Goal: Transaction & Acquisition: Purchase product/service

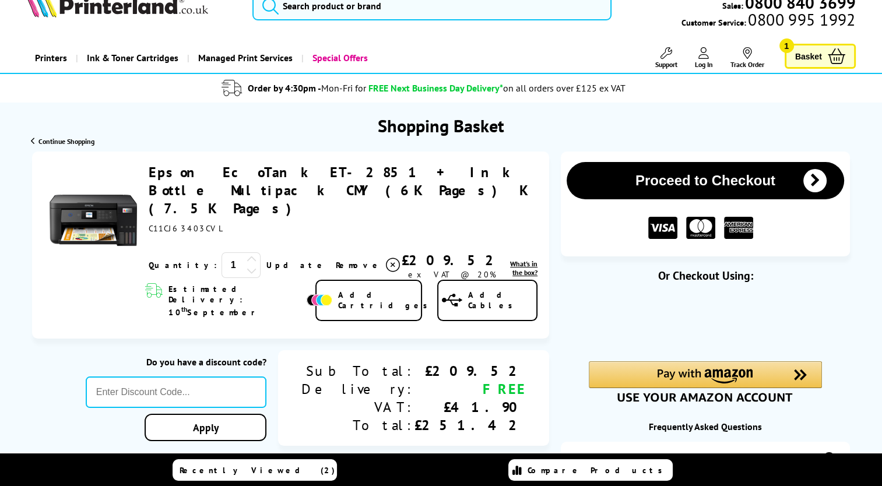
scroll to position [24, 0]
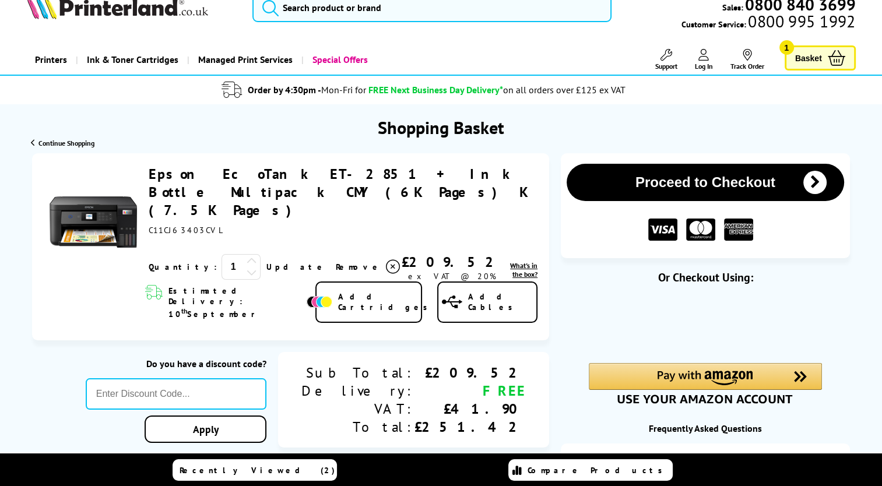
click at [59, 141] on span "Continue Shopping" at bounding box center [66, 143] width 56 height 9
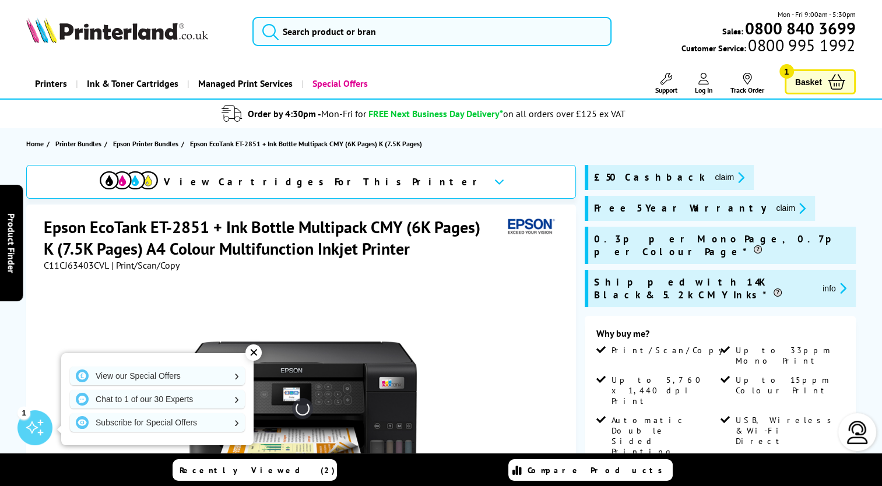
click at [255, 351] on div "✕" at bounding box center [254, 353] width 16 height 16
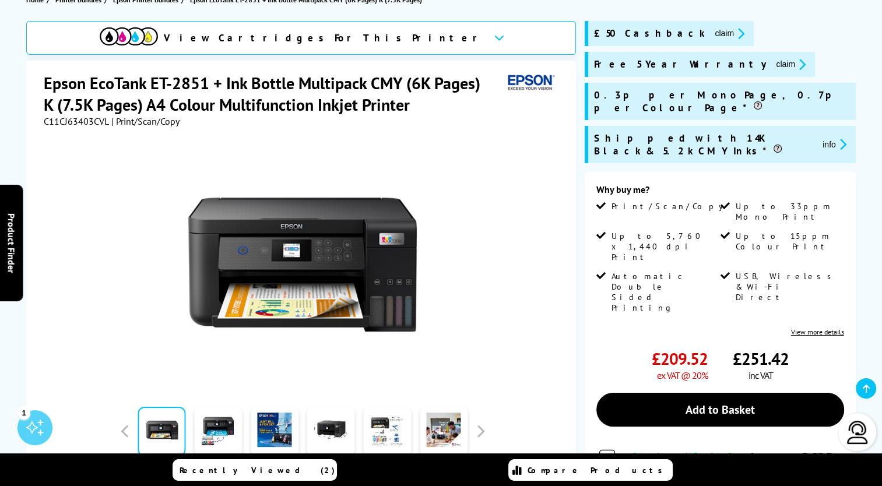
scroll to position [162, 0]
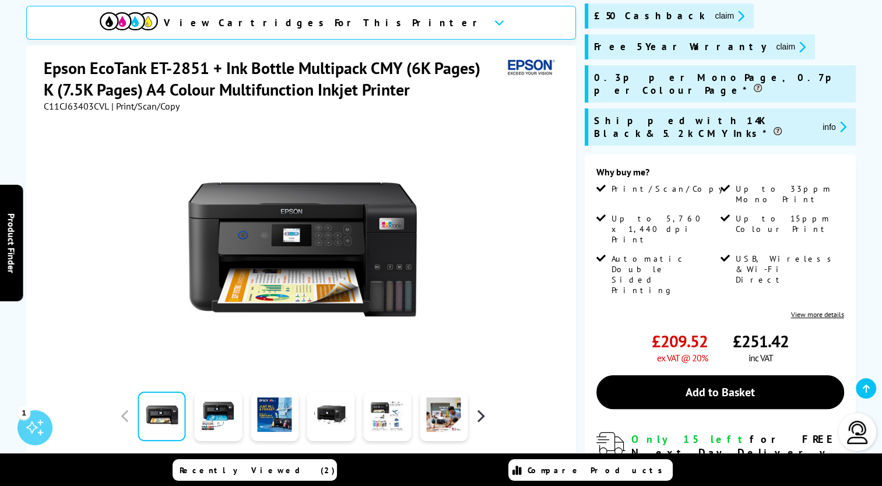
click at [479, 409] on button "button" at bounding box center [480, 416] width 17 height 17
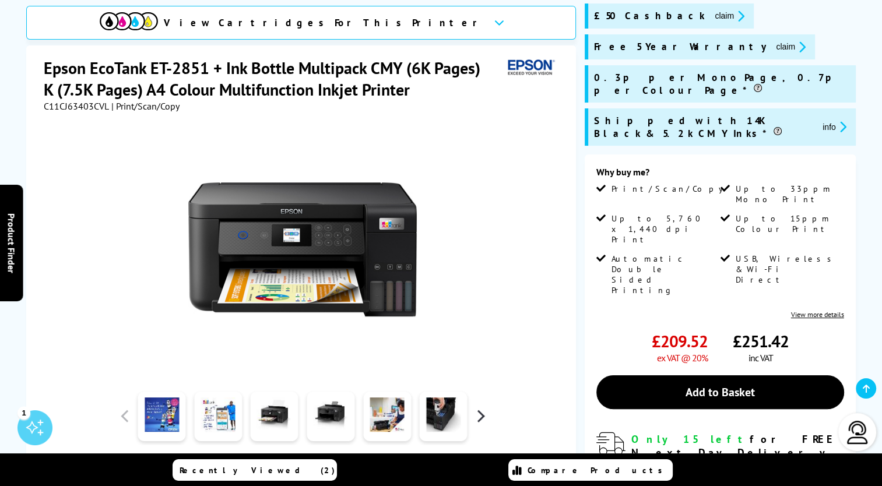
click at [479, 409] on button "button" at bounding box center [480, 416] width 17 height 17
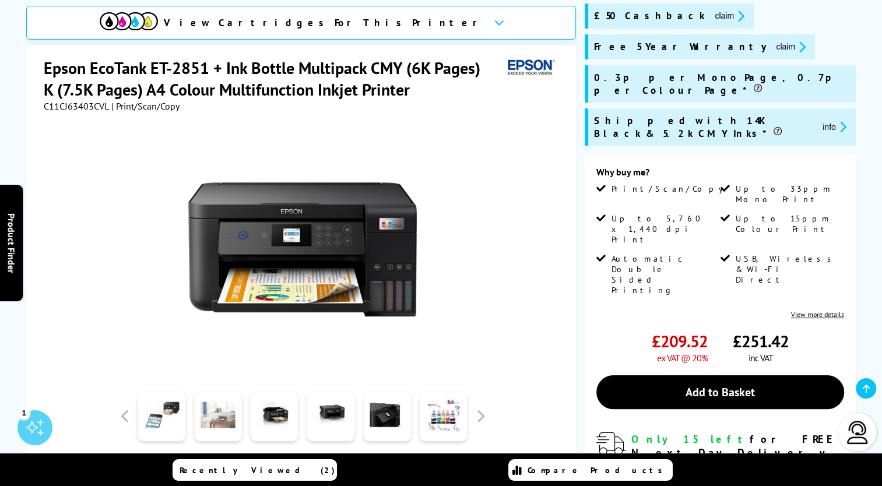
click at [220, 416] on link at bounding box center [218, 417] width 48 height 50
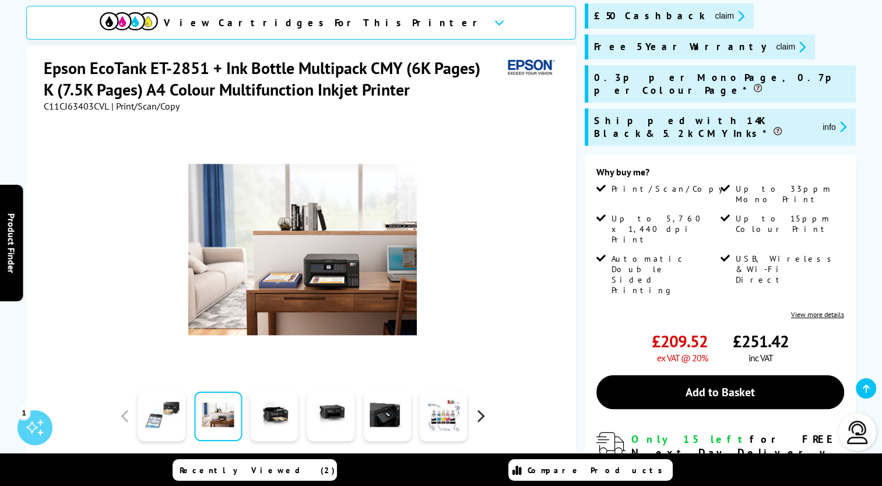
click at [482, 419] on button "button" at bounding box center [480, 416] width 17 height 17
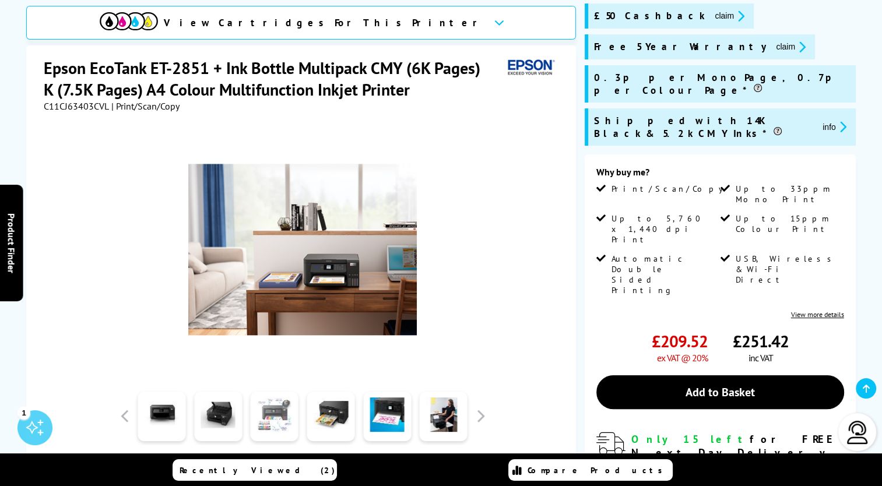
click at [271, 408] on link at bounding box center [275, 417] width 48 height 50
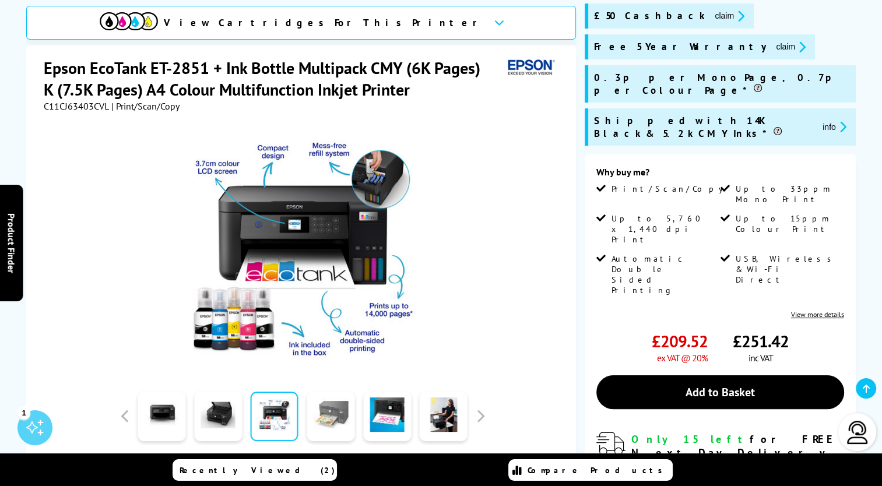
click at [338, 405] on link at bounding box center [331, 417] width 48 height 50
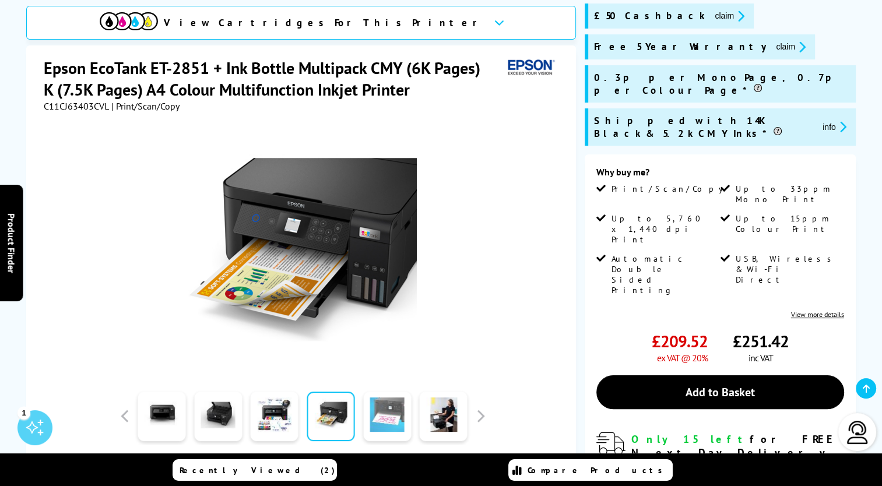
click at [398, 409] on link at bounding box center [387, 417] width 48 height 50
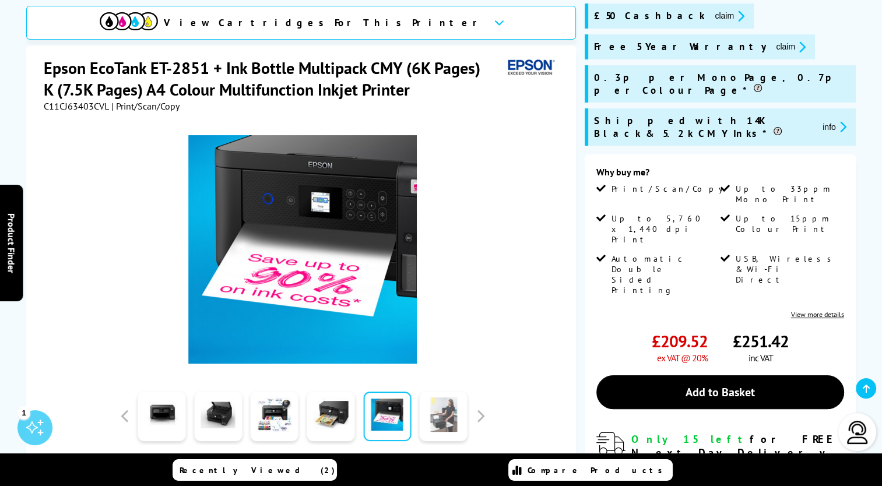
click at [436, 411] on link at bounding box center [444, 417] width 48 height 50
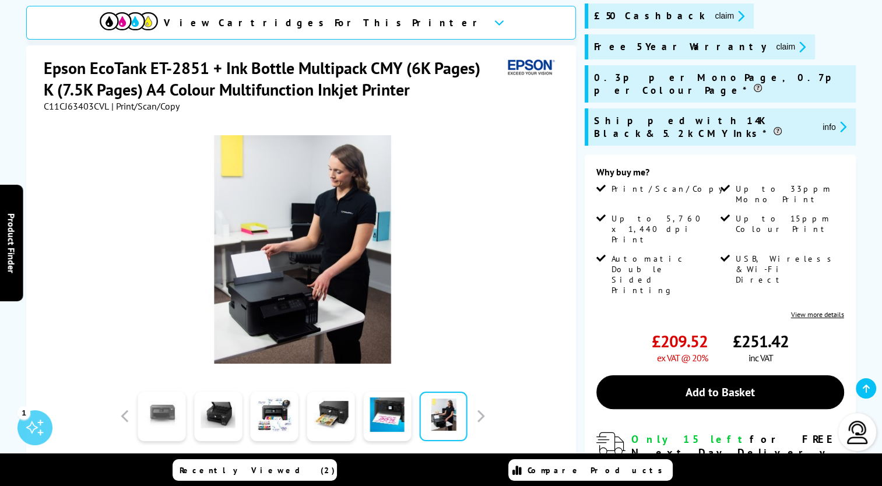
click at [158, 412] on link at bounding box center [162, 417] width 48 height 50
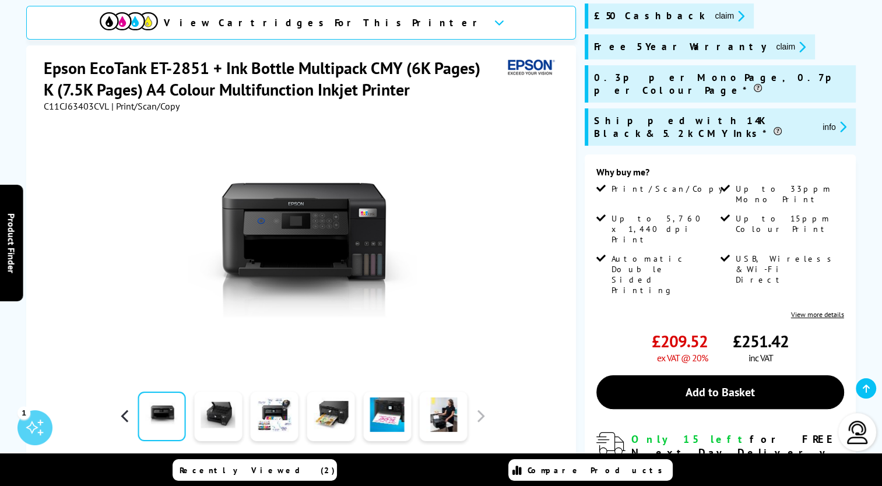
click at [121, 416] on button "button" at bounding box center [124, 416] width 17 height 17
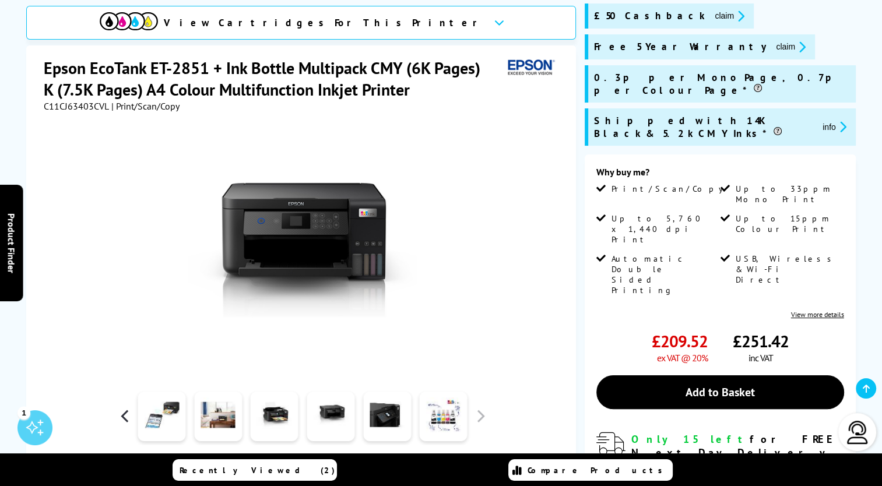
click at [121, 416] on button "button" at bounding box center [124, 416] width 17 height 17
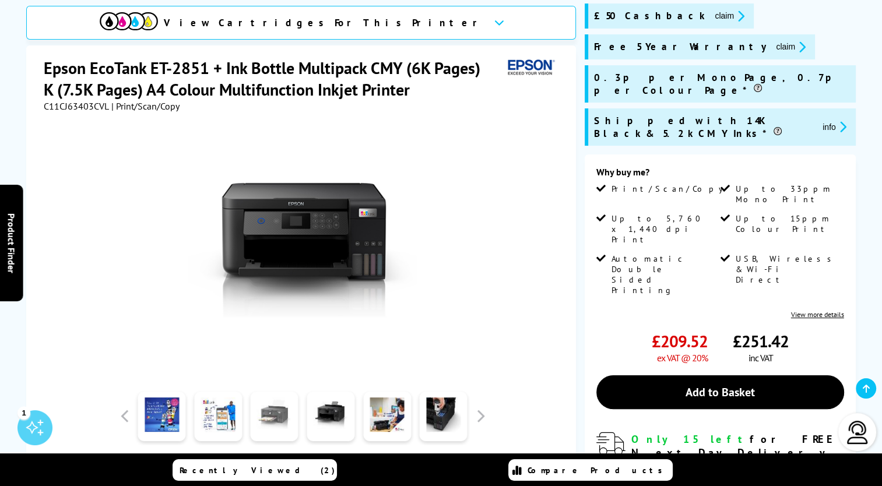
click at [278, 411] on link at bounding box center [275, 417] width 48 height 50
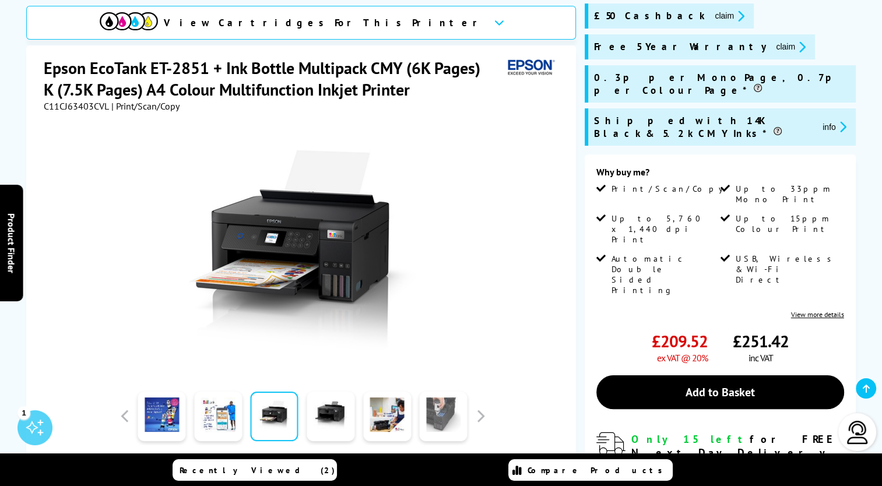
click at [437, 410] on link at bounding box center [444, 417] width 48 height 50
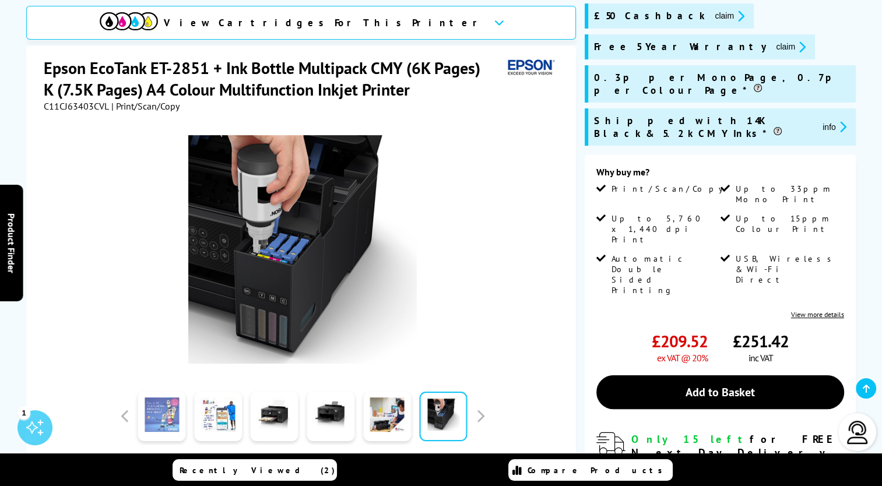
click at [164, 411] on link at bounding box center [162, 417] width 48 height 50
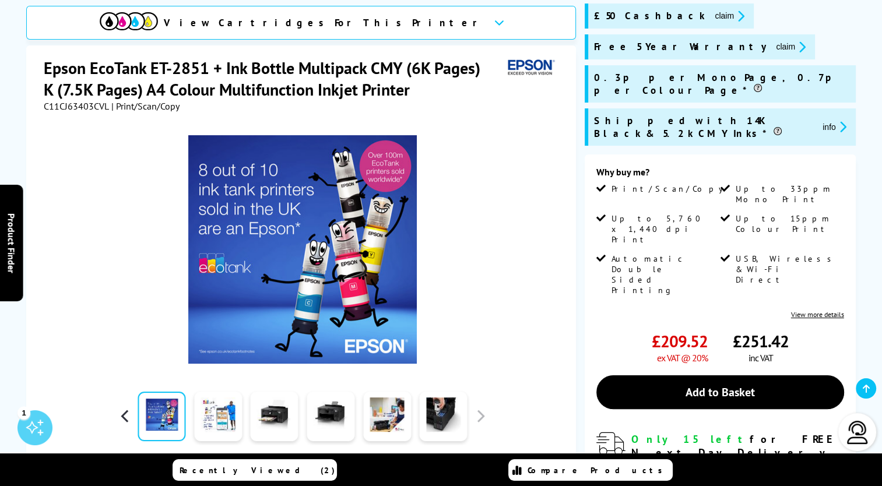
click at [129, 413] on button "button" at bounding box center [124, 416] width 17 height 17
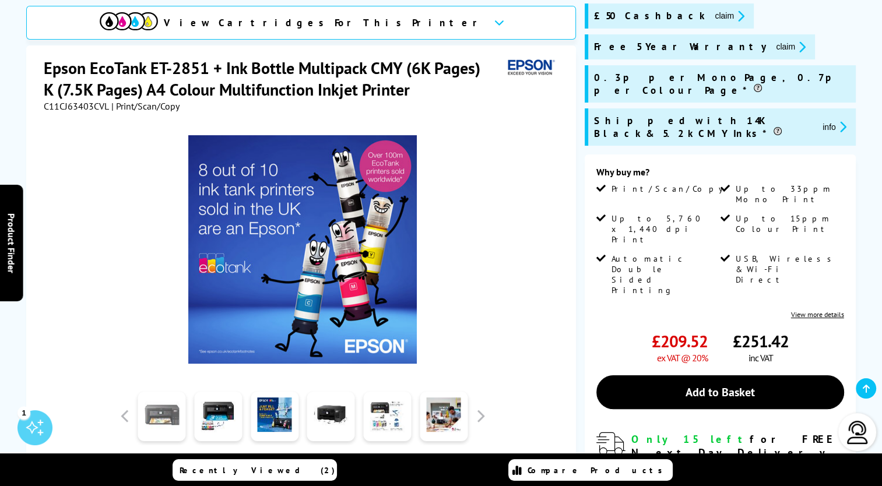
click at [169, 414] on link at bounding box center [162, 417] width 48 height 50
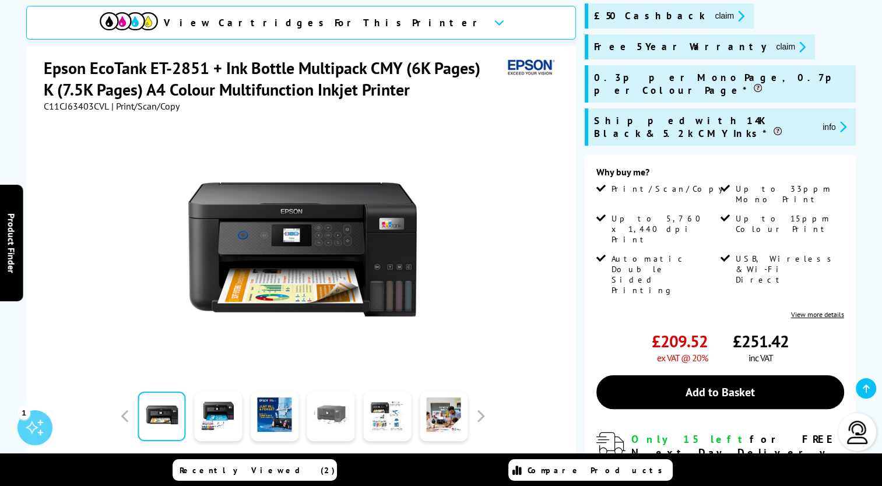
click at [332, 420] on link at bounding box center [331, 417] width 48 height 50
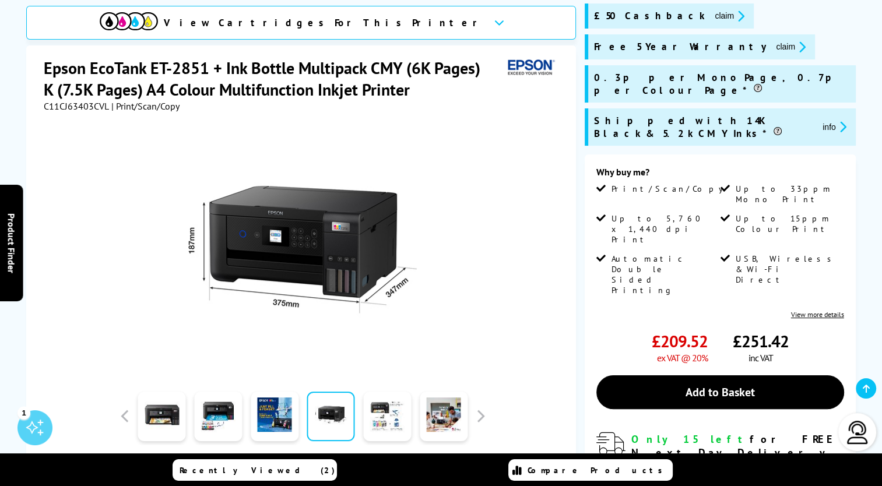
click at [332, 420] on link at bounding box center [331, 417] width 48 height 50
click at [711, 17] on button "claim" at bounding box center [729, 15] width 37 height 13
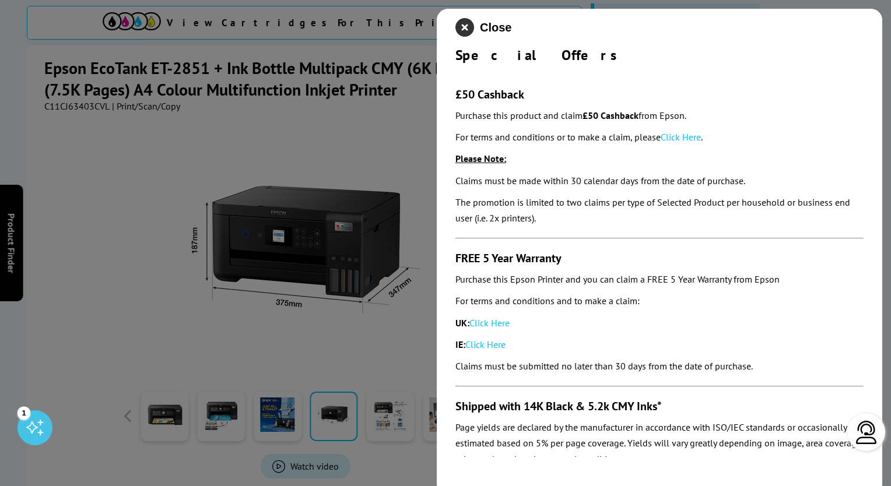
click at [463, 27] on icon "close modal" at bounding box center [464, 27] width 19 height 19
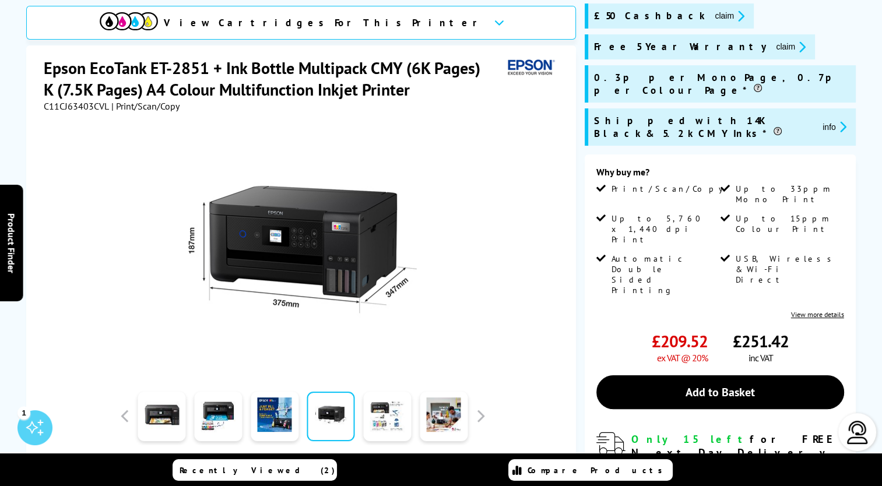
scroll to position [0, 0]
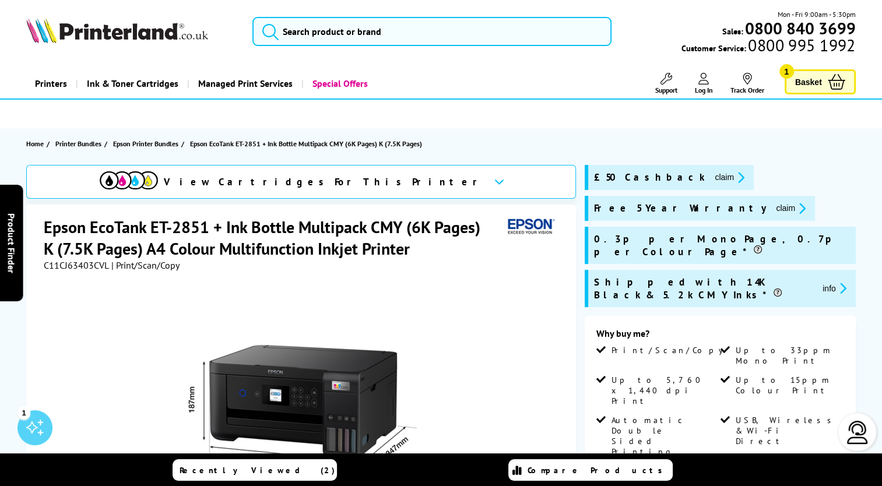
click at [811, 81] on span "Basket" at bounding box center [808, 82] width 27 height 16
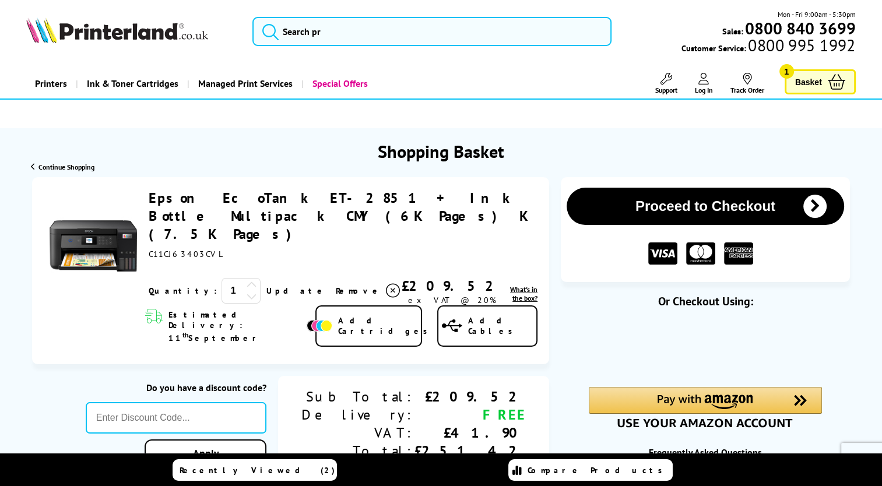
click at [721, 208] on button "Proceed to Checkout" at bounding box center [706, 206] width 278 height 37
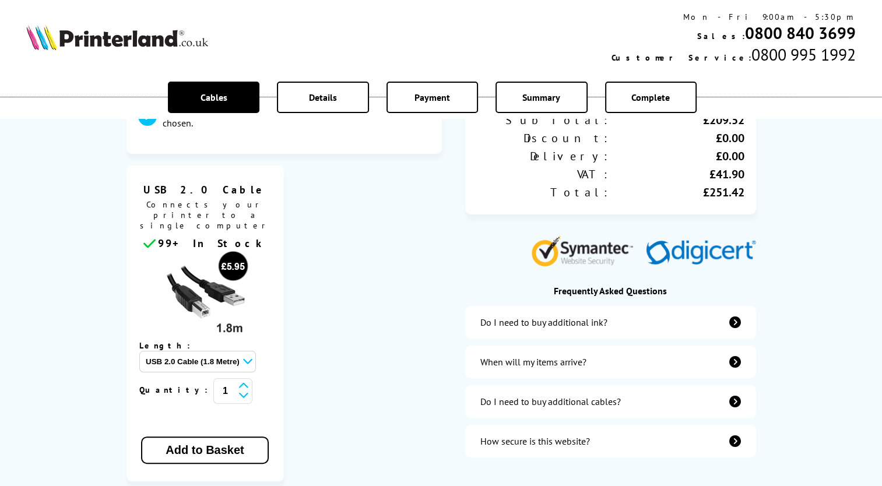
scroll to position [225, 0]
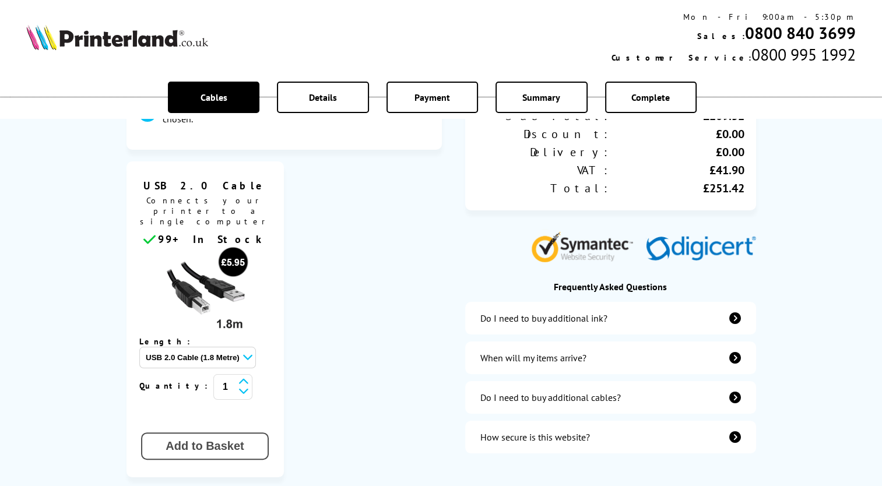
click at [218, 433] on button "Add to Basket" at bounding box center [204, 446] width 127 height 27
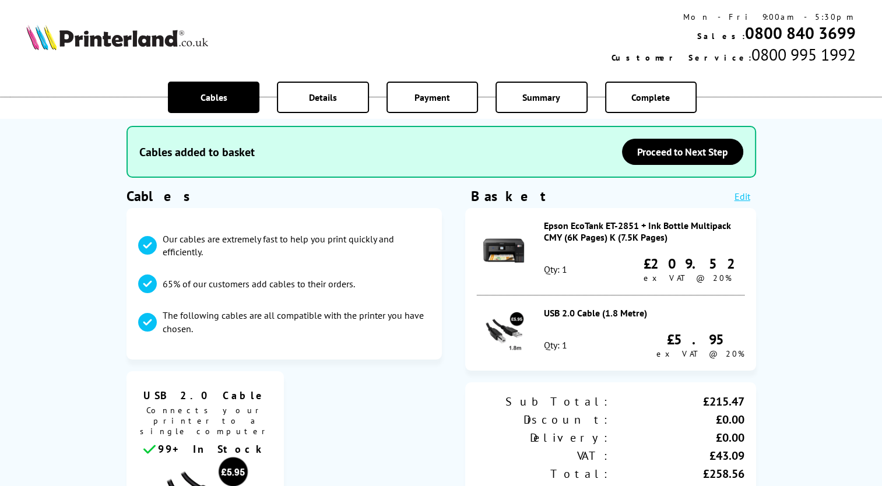
scroll to position [0, 0]
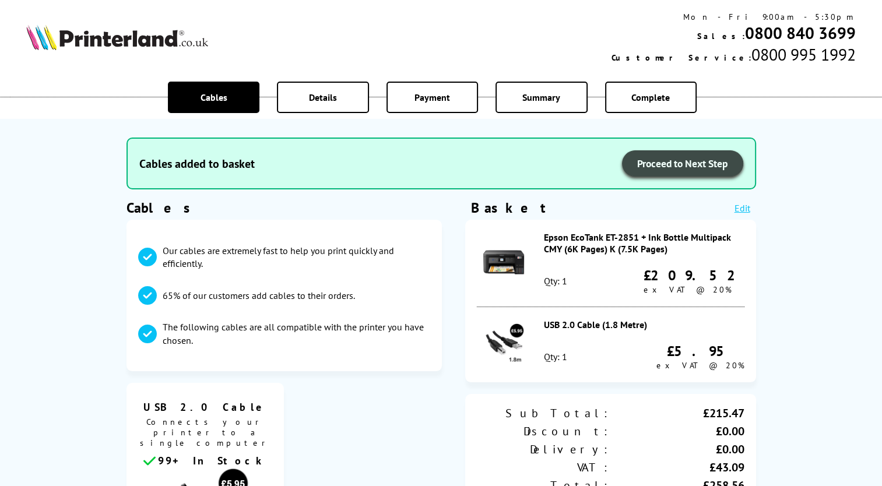
click at [688, 164] on span "Proceed to Next Step" at bounding box center [682, 163] width 91 height 13
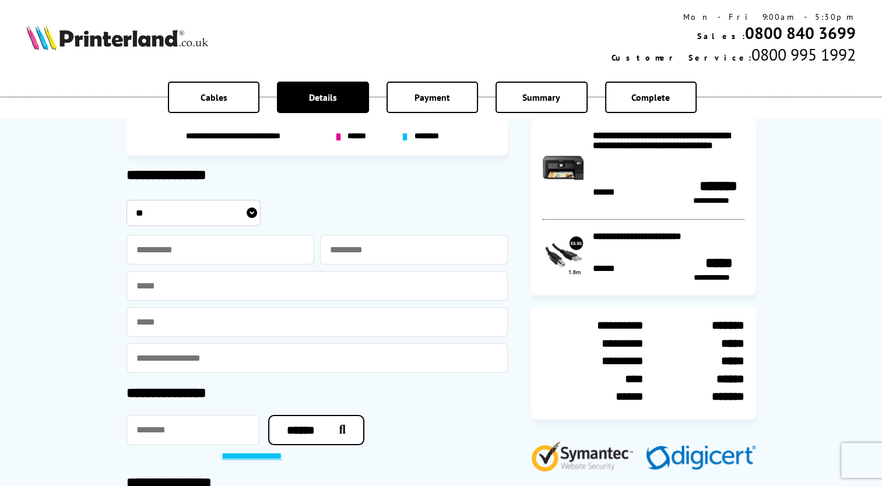
scroll to position [29, 0]
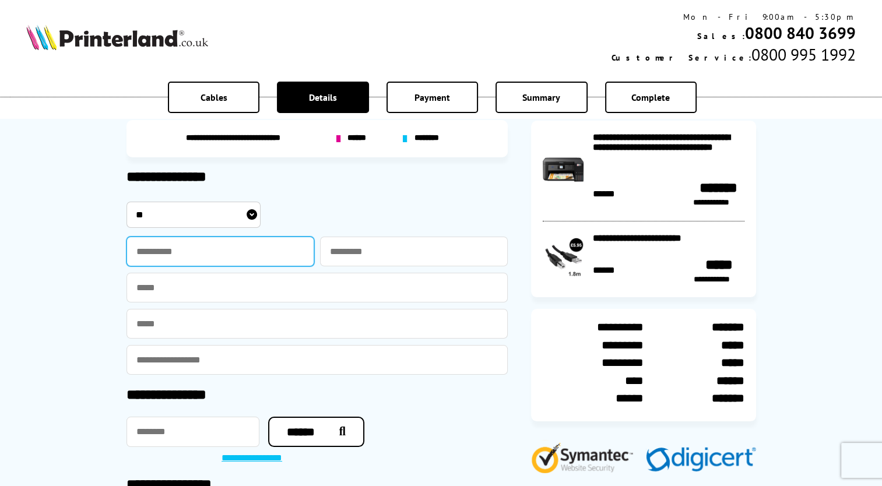
click at [226, 253] on input "text" at bounding box center [221, 252] width 188 height 30
type input "*******"
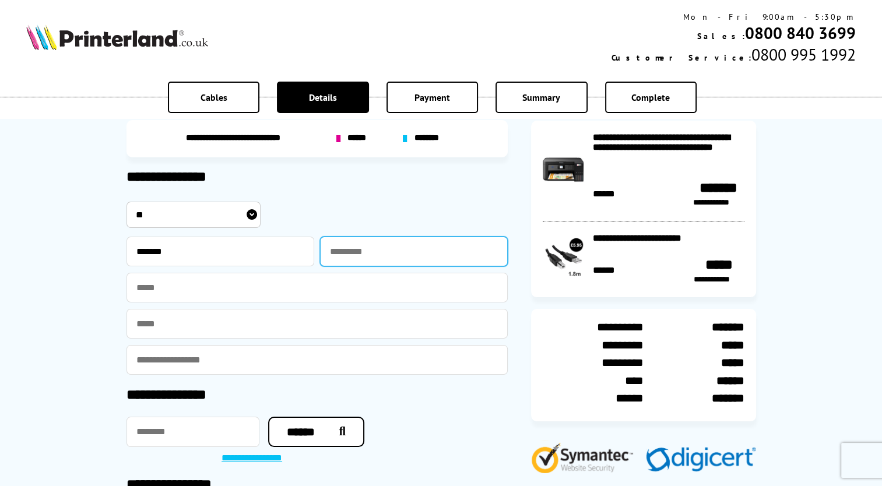
type input "*****"
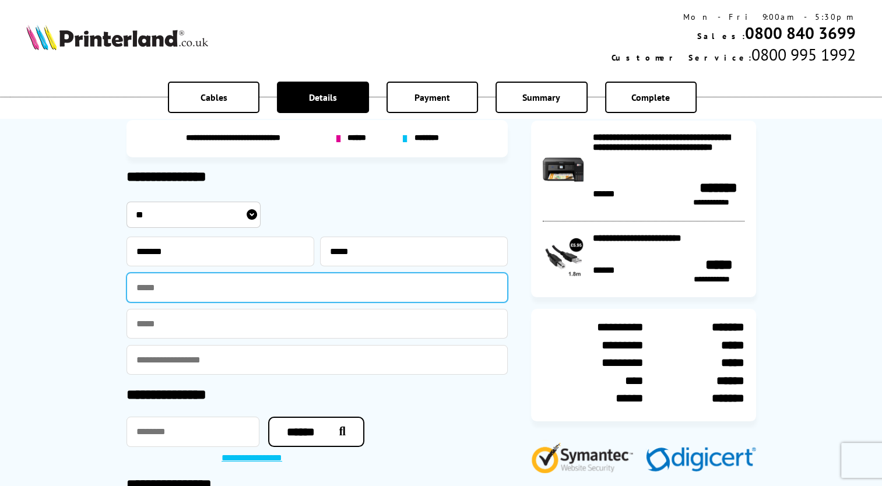
type input "**********"
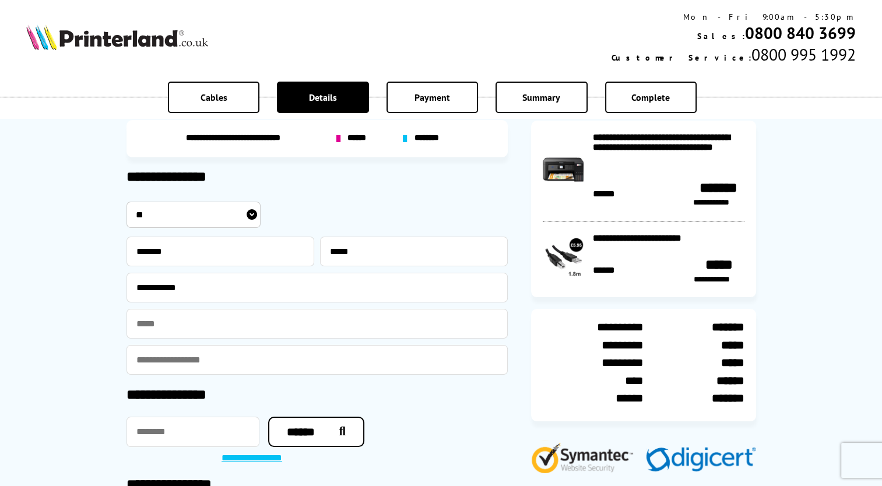
type input "**********"
type input "********"
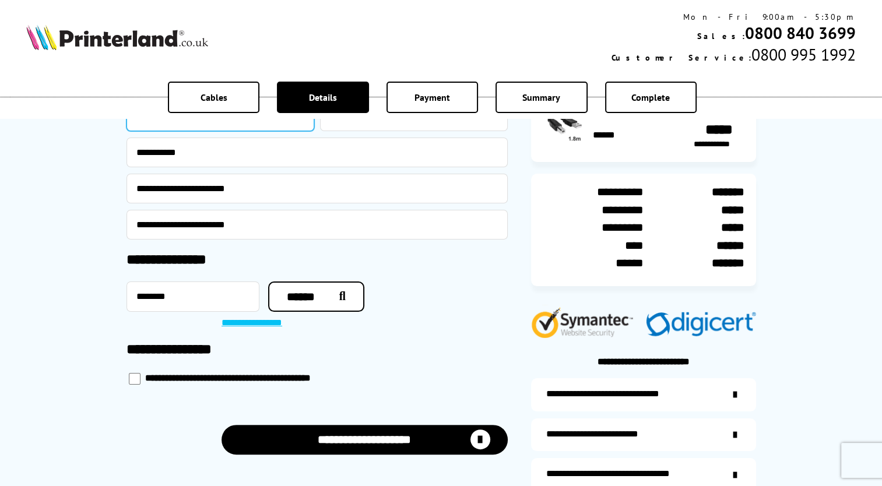
scroll to position [167, 0]
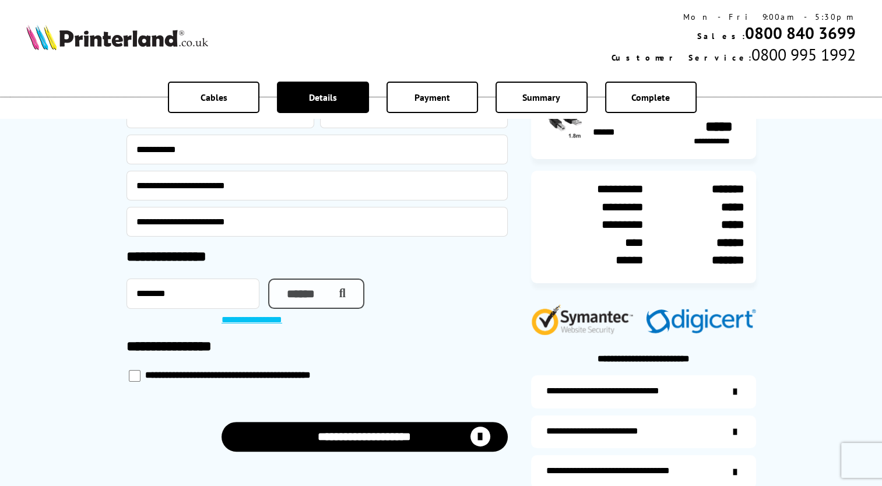
click at [306, 296] on button "******" at bounding box center [316, 294] width 96 height 30
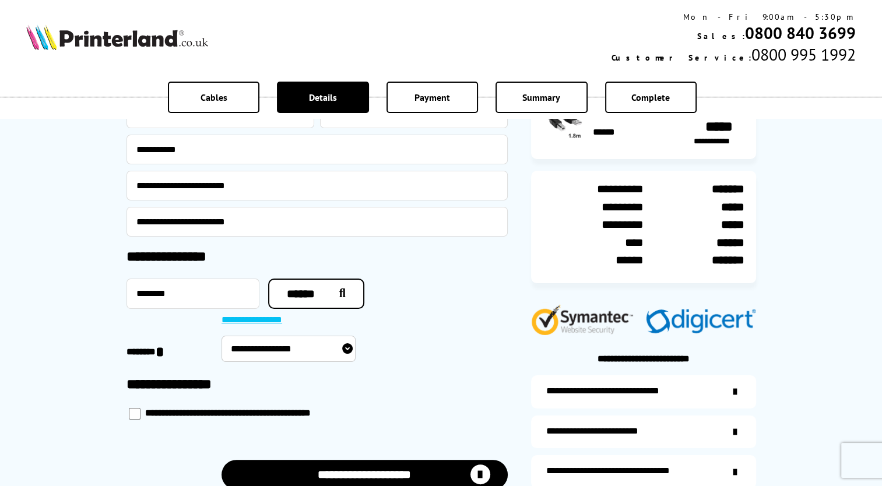
click at [347, 348] on select "**********" at bounding box center [289, 349] width 134 height 26
select select "**********"
click at [222, 336] on select "**********" at bounding box center [289, 349] width 134 height 26
select select "**********"
type input "**********"
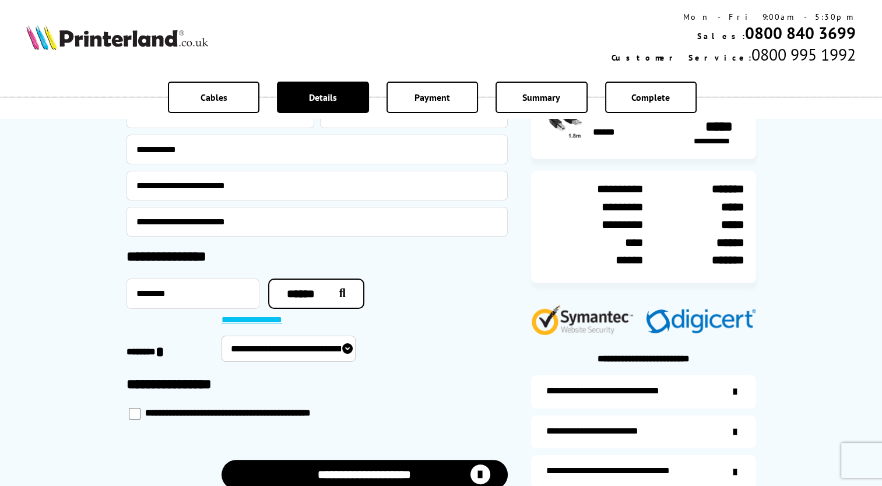
type input "*********"
type input "**********"
type input "*******"
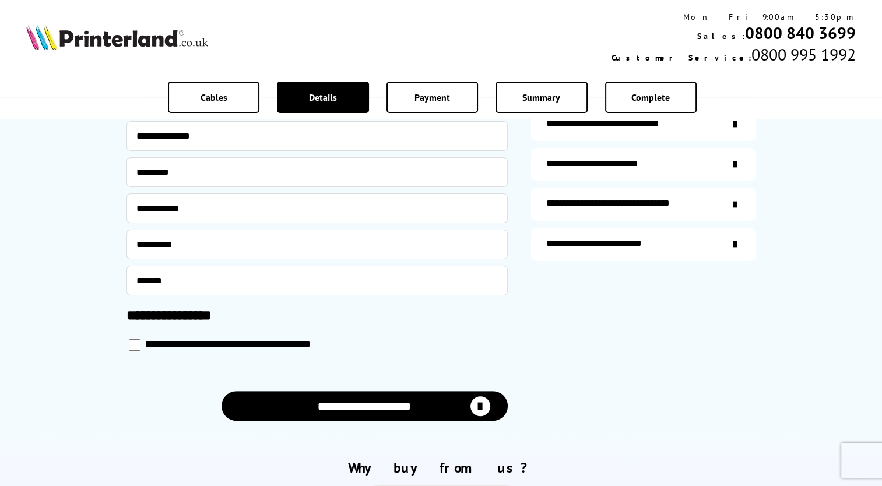
scroll to position [443, 0]
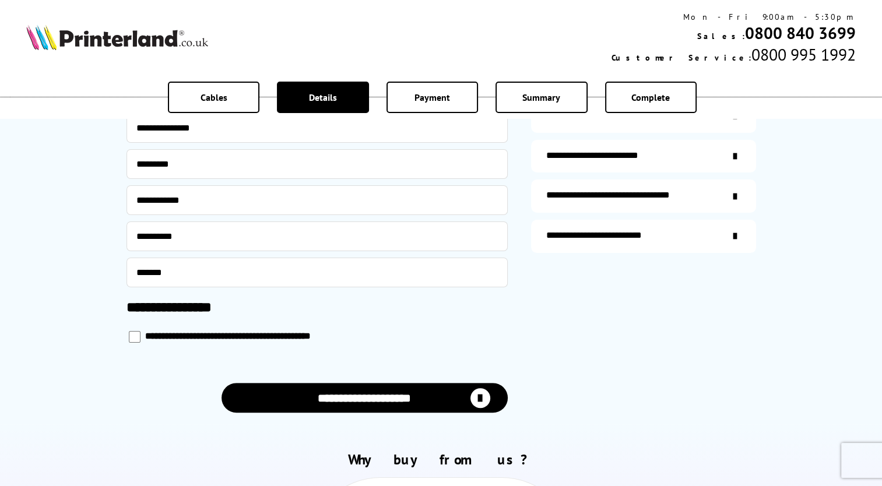
click at [380, 399] on button "**********" at bounding box center [365, 398] width 286 height 30
select select "**********"
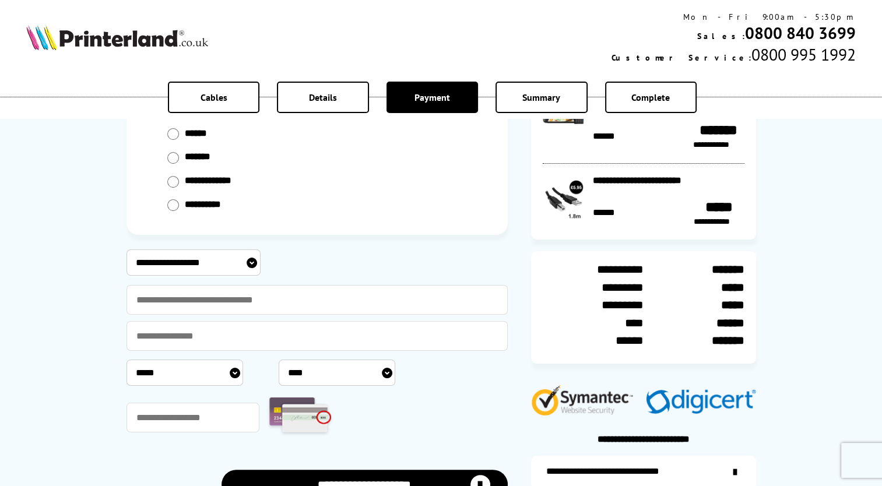
scroll to position [96, 0]
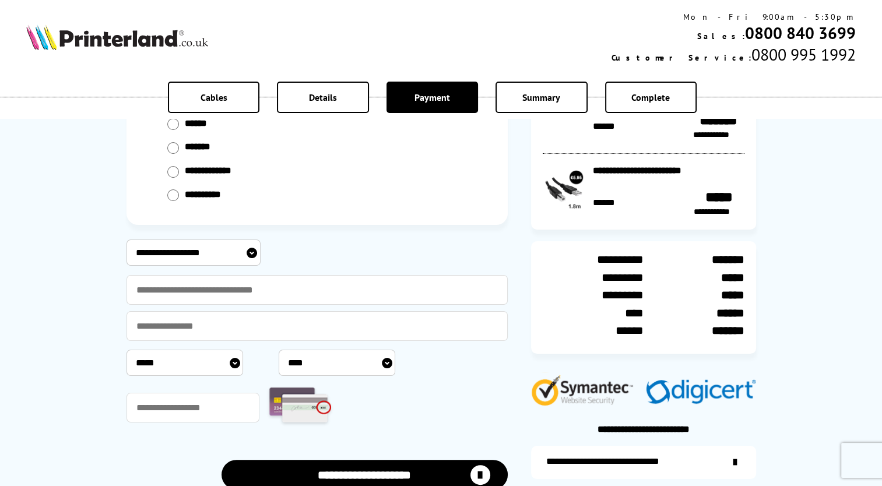
click at [251, 251] on select "**********" at bounding box center [194, 253] width 134 height 26
select select "*******"
click at [127, 240] on select "**********" at bounding box center [194, 253] width 134 height 26
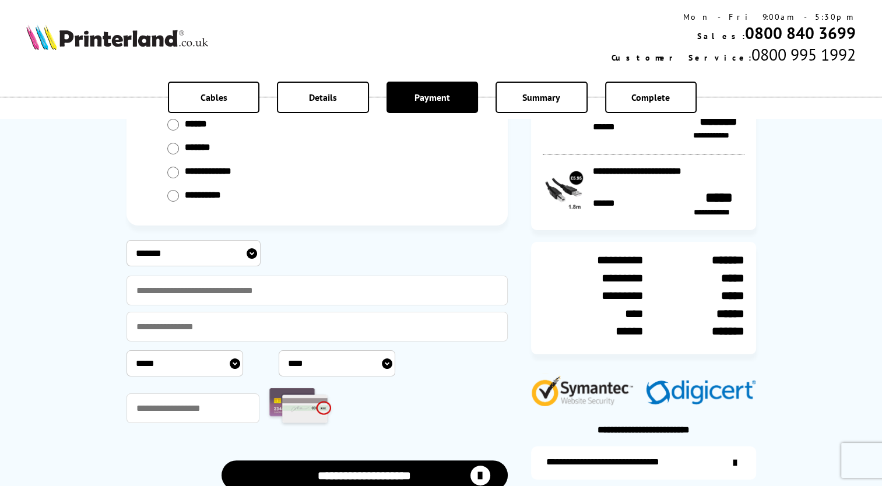
scroll to position [96, 0]
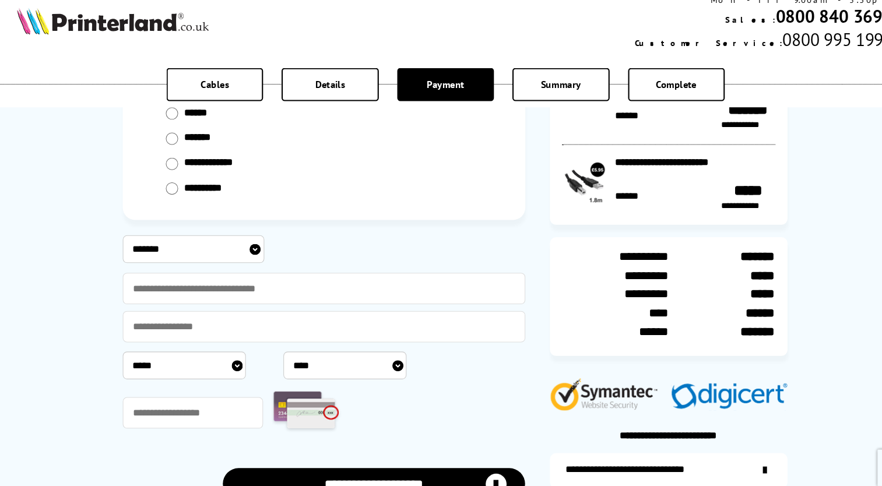
click at [171, 194] on input "radio" at bounding box center [173, 196] width 12 height 12
radio input "****"
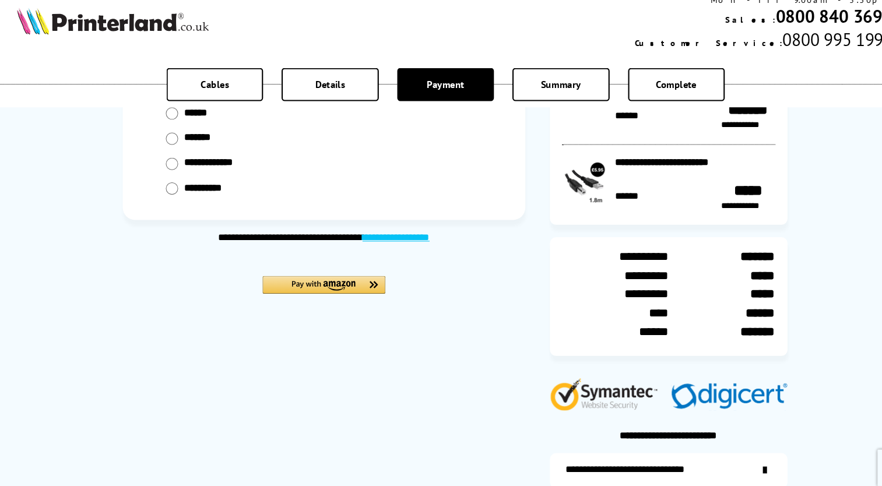
click at [171, 194] on input "radio" at bounding box center [173, 196] width 12 height 12
click at [324, 283] on img "Amazon Pay - Use your Amazon account" at bounding box center [317, 287] width 60 height 9
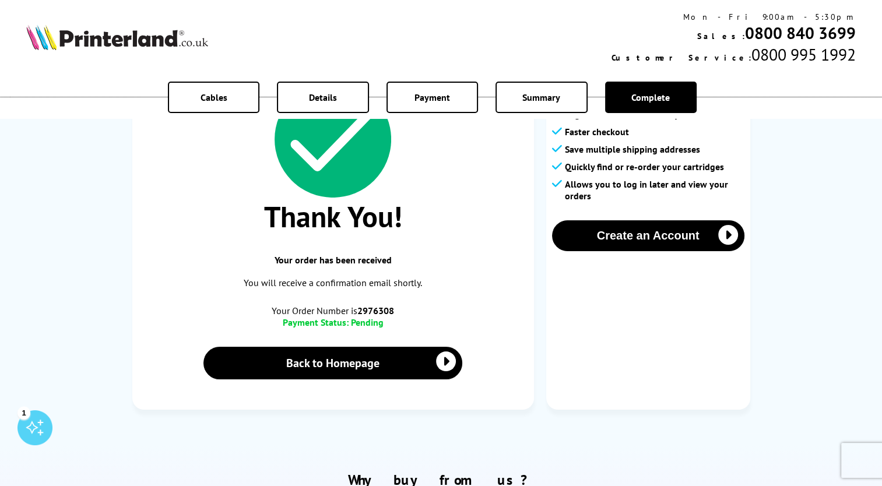
scroll to position [76, 0]
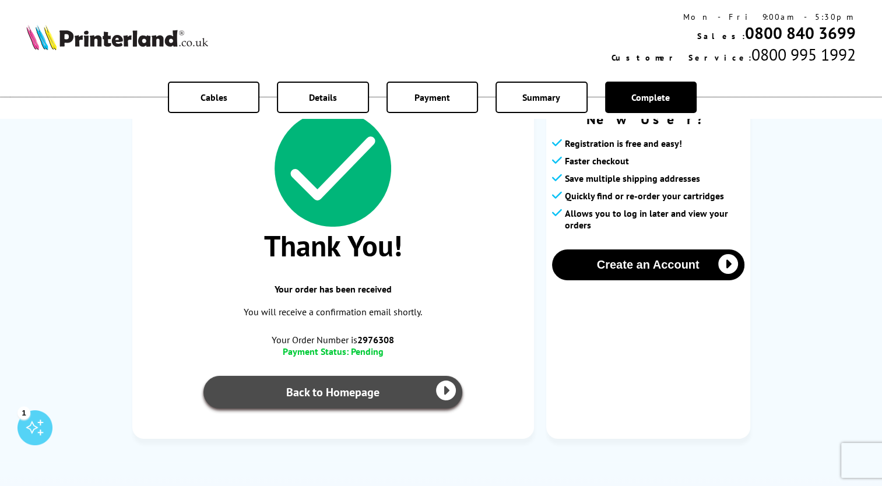
click at [356, 393] on link "Back to Homepage" at bounding box center [334, 392] width 260 height 33
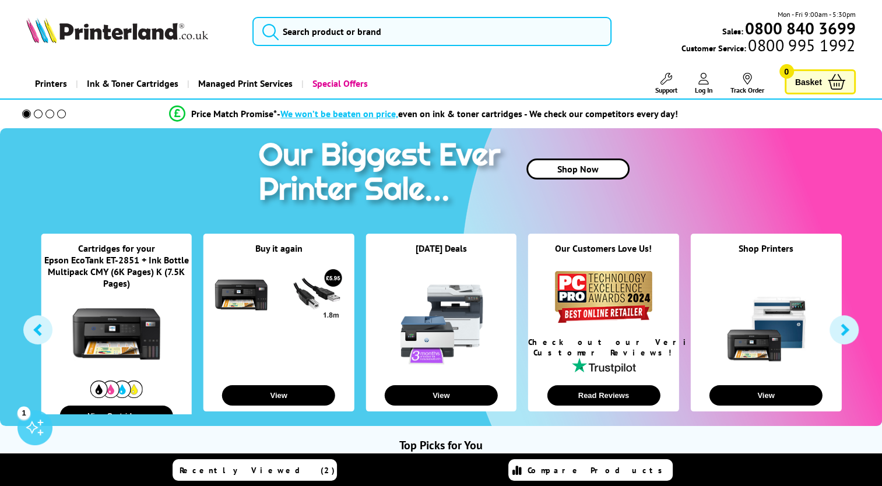
click at [460, 183] on img at bounding box center [383, 174] width 260 height 92
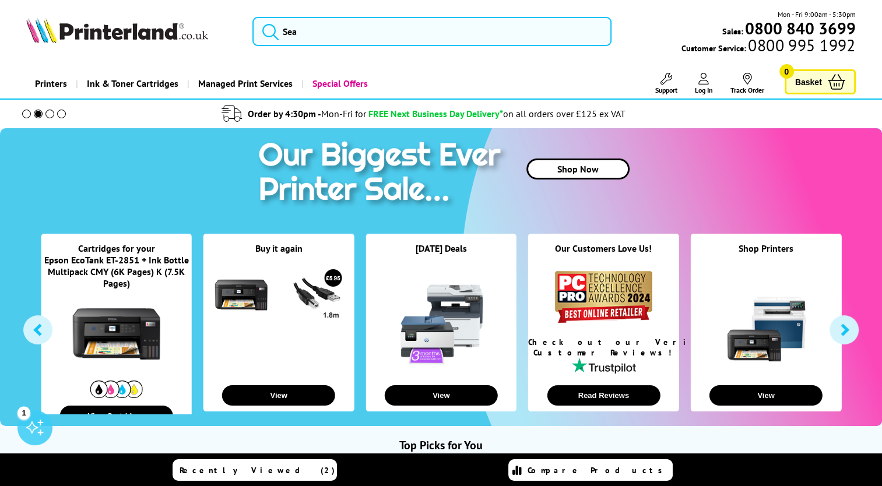
click at [40, 332] on button "button" at bounding box center [37, 329] width 29 height 29
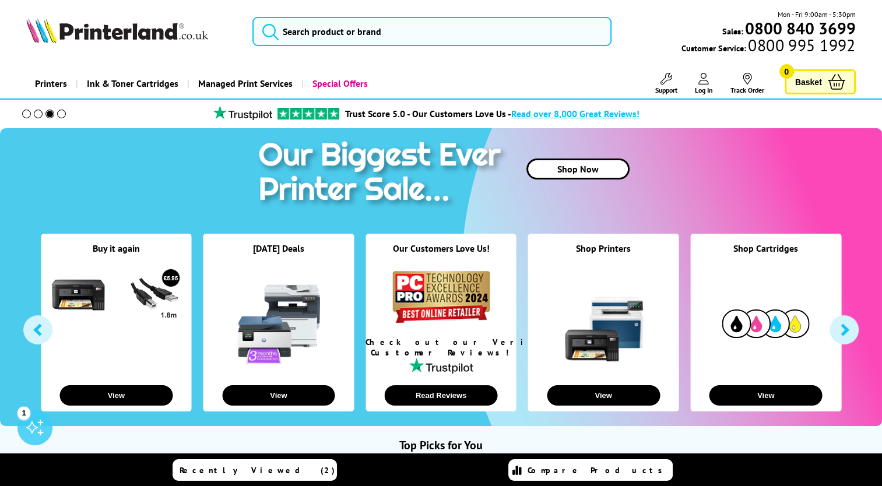
click at [40, 332] on button "button" at bounding box center [37, 329] width 29 height 29
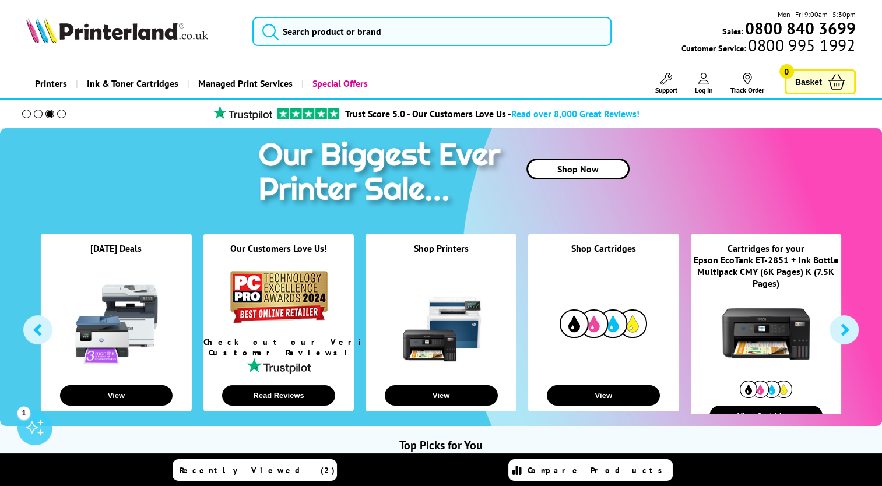
click at [40, 332] on button "button" at bounding box center [37, 329] width 29 height 29
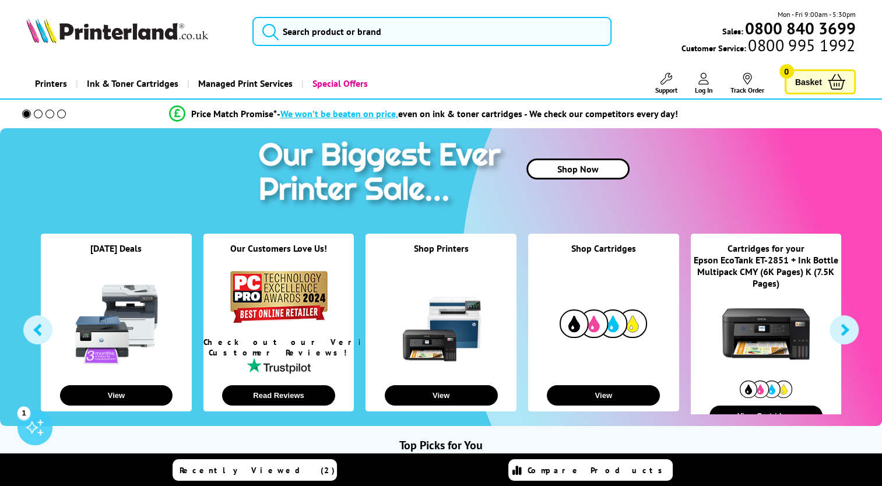
click at [186, 167] on div "Shop Now" at bounding box center [441, 175] width 859 height 94
click at [107, 121] on li "Price Match Promise* - We won’t be beaten on price, even on ink & toner cartrid…" at bounding box center [424, 114] width 836 height 20
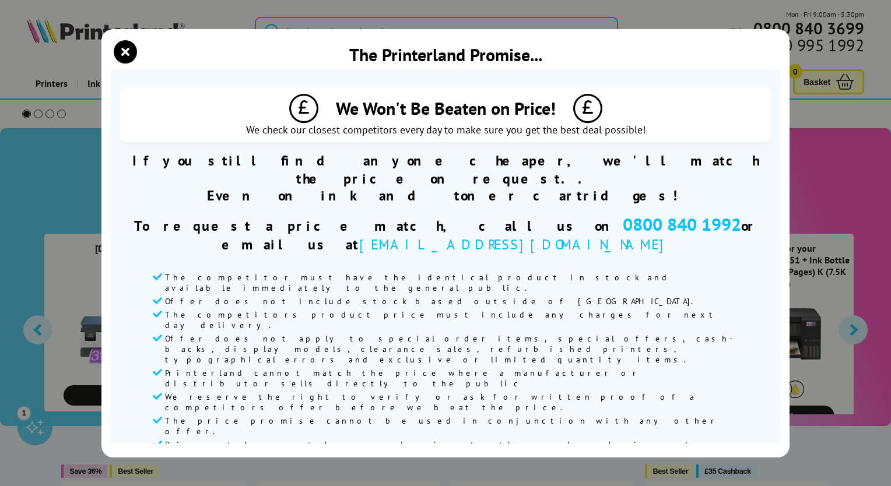
click at [107, 121] on div "The Printerland Promise... We Won't Be Beaten on Price! We check our closest co…" at bounding box center [445, 243] width 688 height 429
click at [192, 155] on div "If you still find anyone cheaper, we'll match the price on request.. Even on in…" at bounding box center [445, 178] width 651 height 52
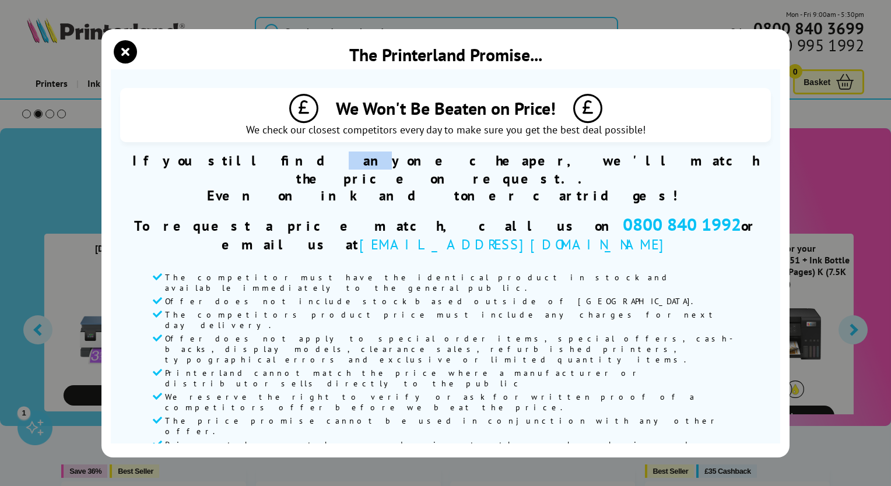
click at [192, 155] on div "If you still find anyone cheaper, we'll match the price on request.. Even on in…" at bounding box center [445, 178] width 651 height 52
drag, startPoint x: 192, startPoint y: 155, endPoint x: 124, endPoint y: 51, distance: 125.0
click at [124, 51] on icon "close modal" at bounding box center [125, 51] width 23 height 23
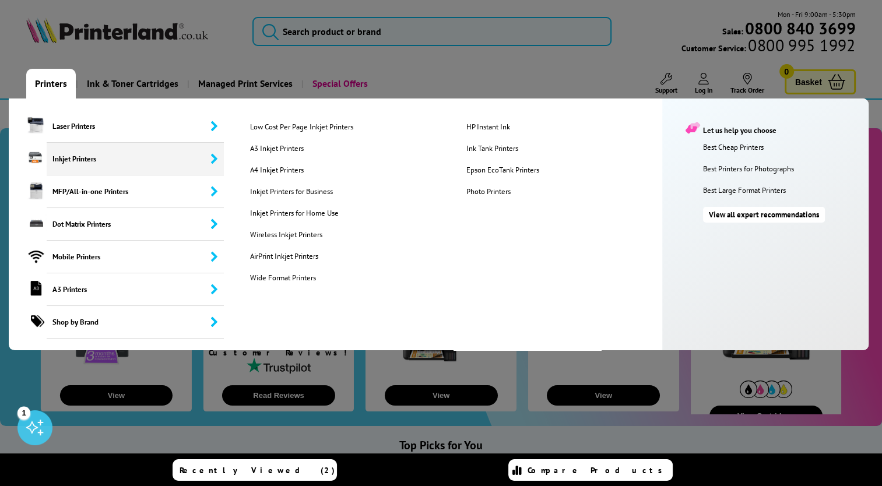
click at [79, 155] on span "Inkjet Printers" at bounding box center [135, 159] width 177 height 33
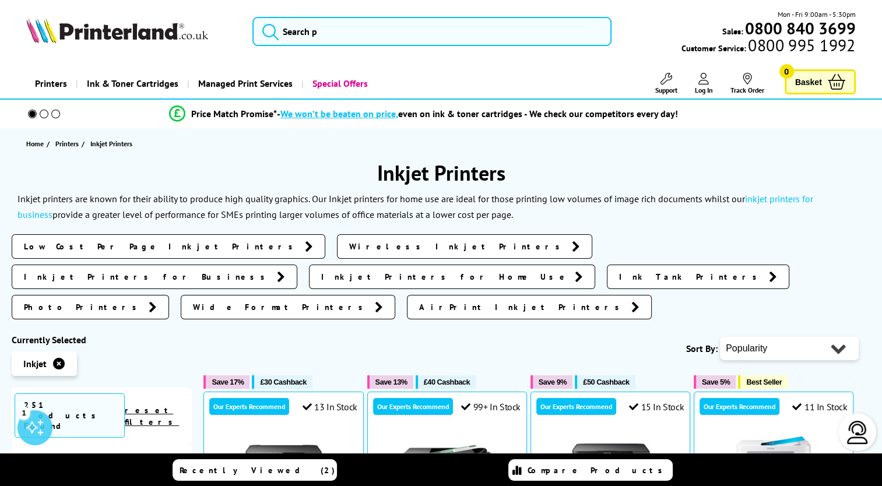
click at [819, 82] on span "Basket" at bounding box center [808, 82] width 27 height 16
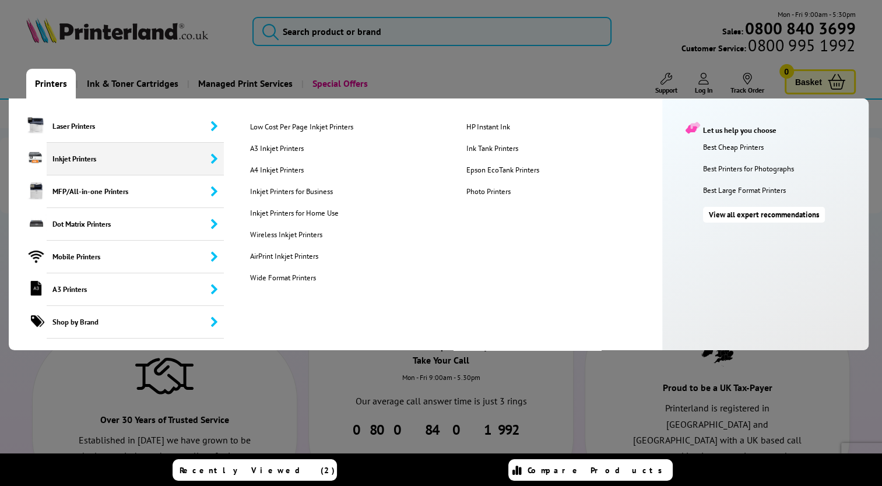
click at [58, 160] on span "Inkjet Printers" at bounding box center [135, 159] width 177 height 33
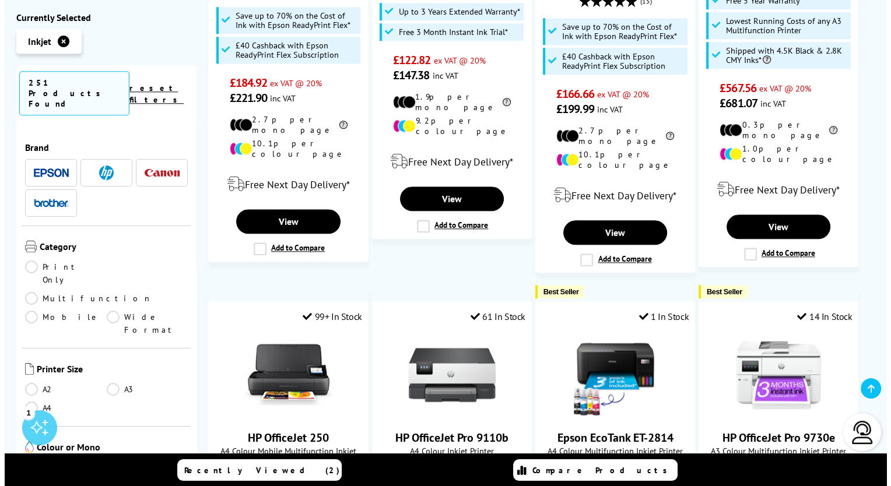
scroll to position [1181, 0]
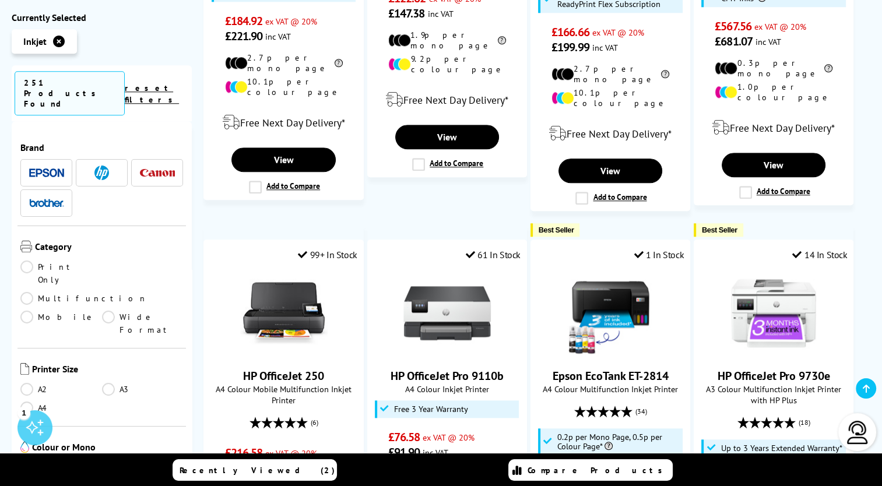
click at [258, 469] on span "Recently Viewed (2)" at bounding box center [258, 470] width 156 height 10
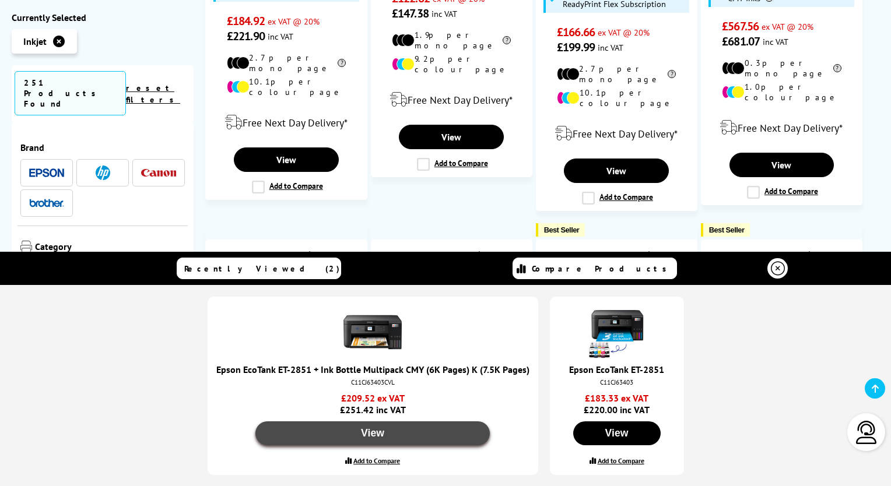
click at [376, 434] on button "View" at bounding box center [372, 434] width 235 height 24
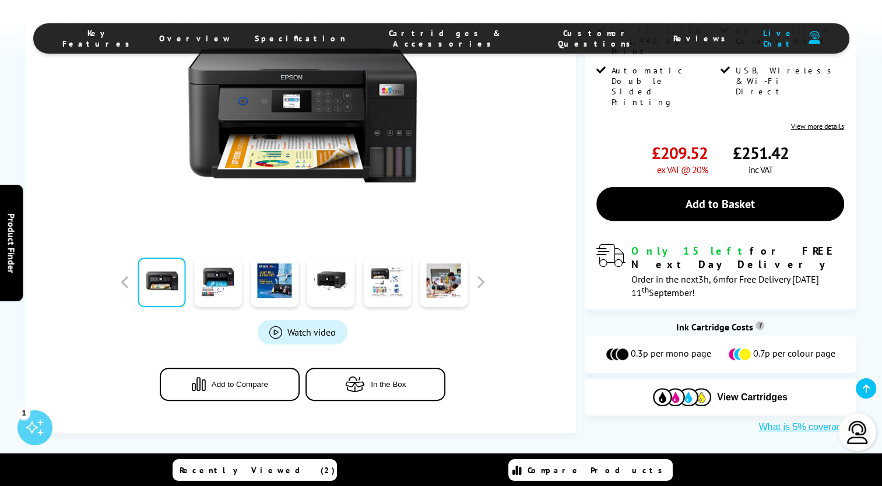
scroll to position [373, 0]
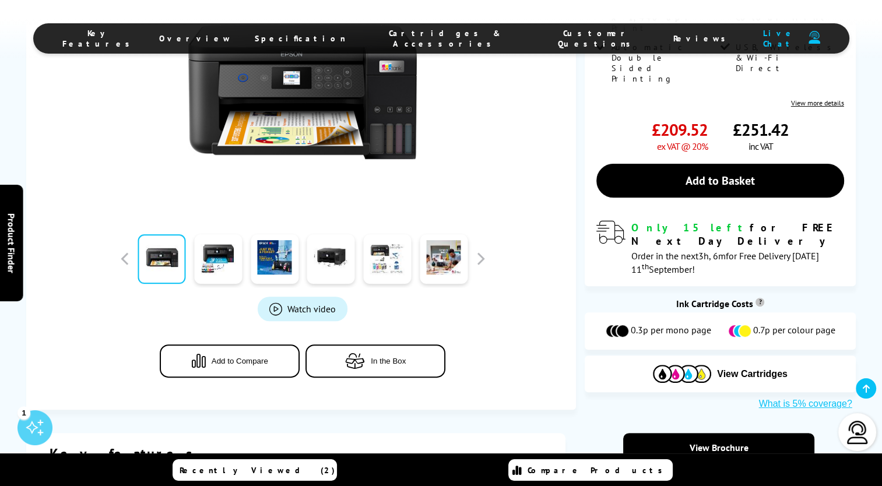
click at [278, 303] on span "Product_All_Videos" at bounding box center [275, 309] width 13 height 13
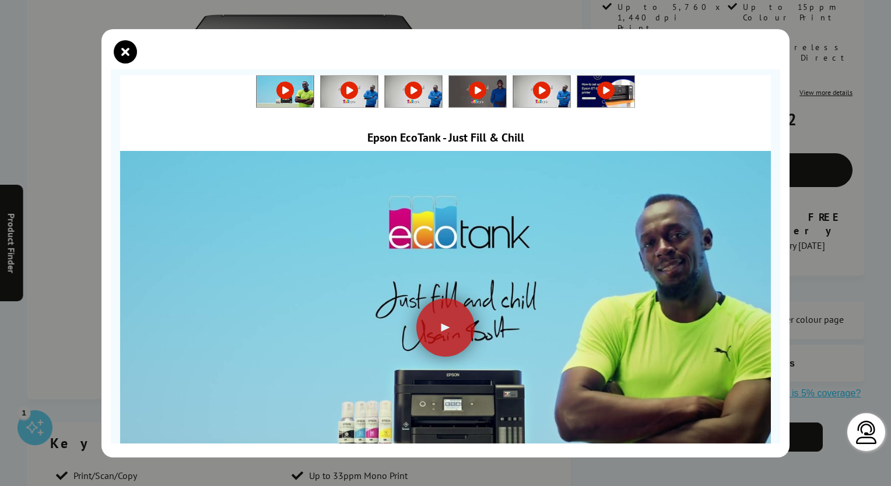
click at [261, 379] on img at bounding box center [445, 315] width 651 height 366
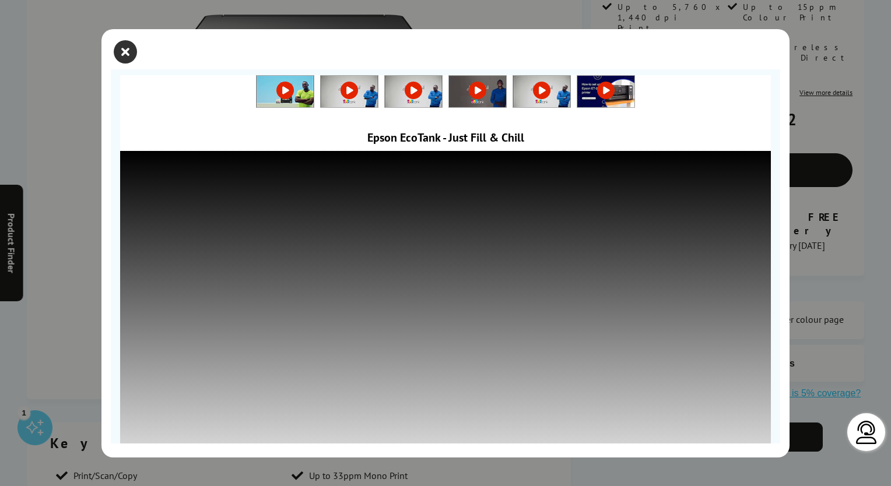
click at [125, 51] on icon "close modal" at bounding box center [125, 51] width 23 height 23
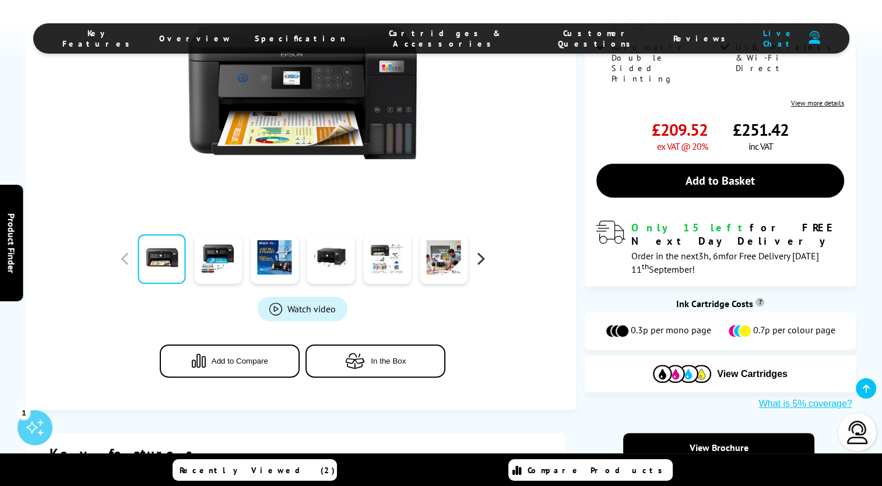
click at [480, 250] on button "button" at bounding box center [480, 258] width 17 height 17
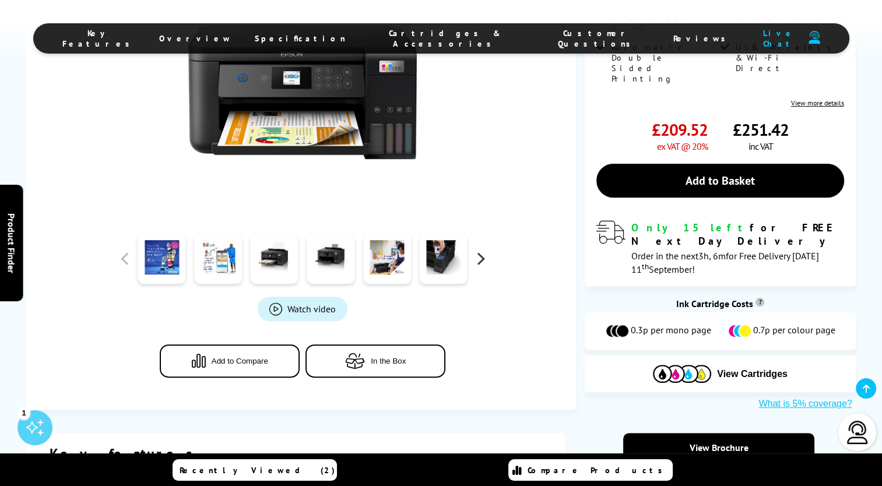
click at [480, 250] on button "button" at bounding box center [480, 258] width 17 height 17
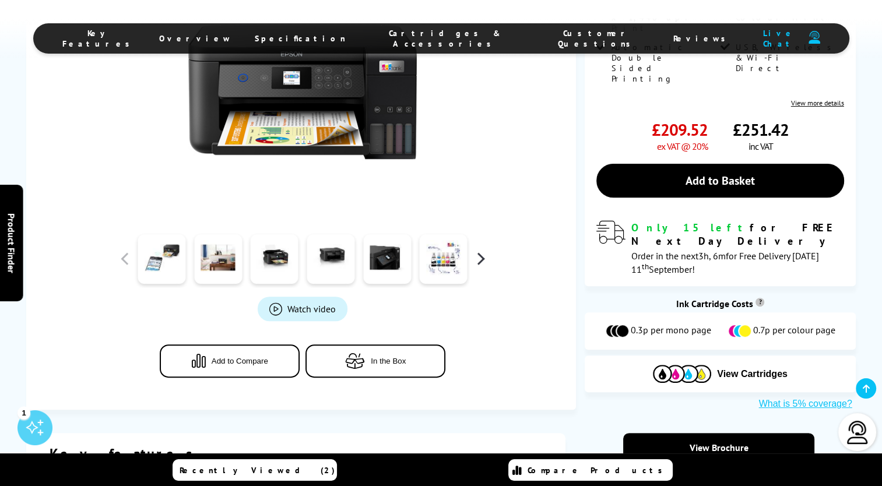
click at [481, 250] on button "button" at bounding box center [480, 258] width 17 height 17
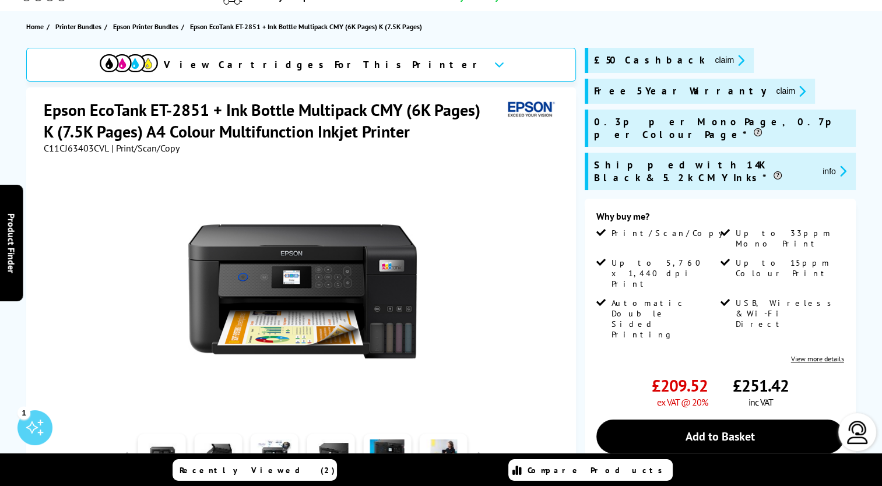
scroll to position [0, 0]
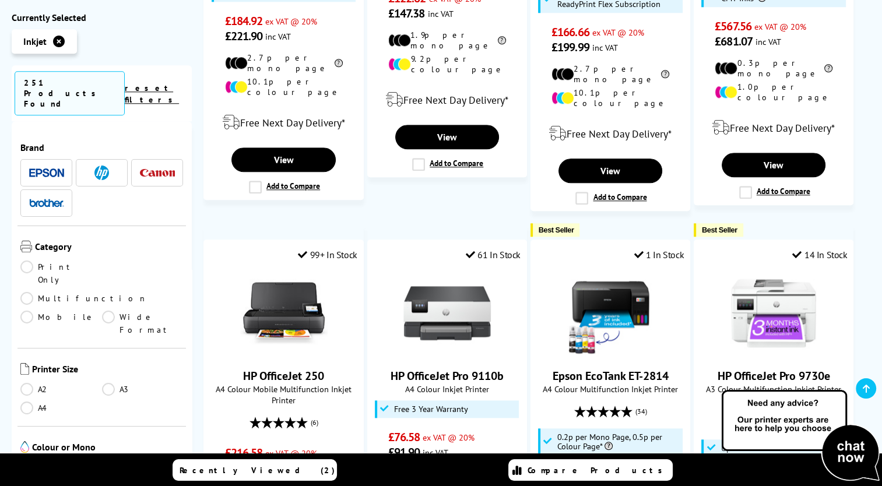
scroll to position [1181, 0]
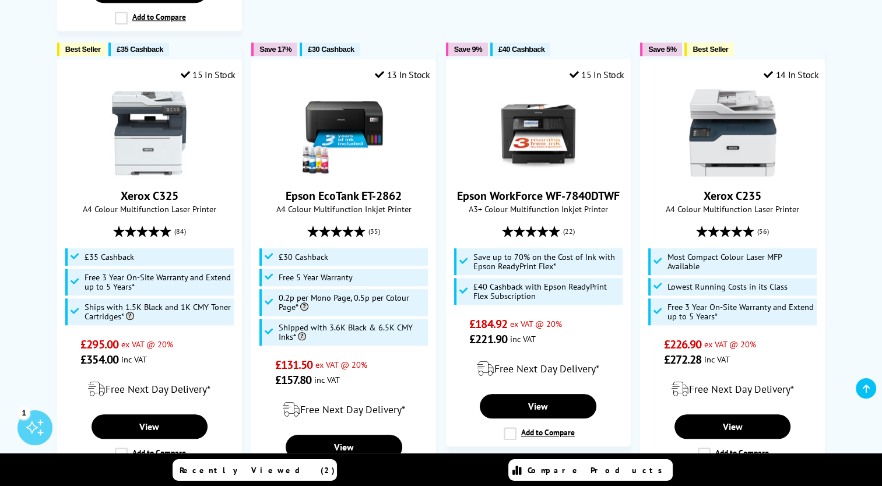
scroll to position [963, 0]
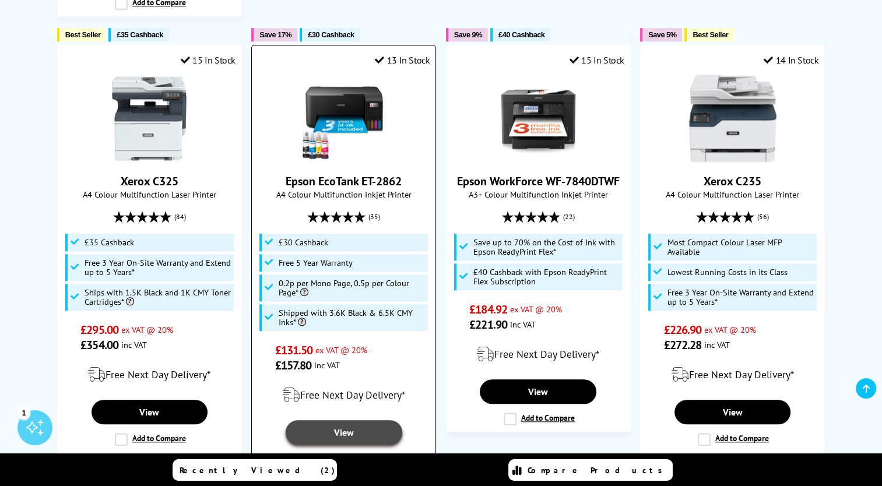
click at [349, 420] on link "View" at bounding box center [344, 432] width 117 height 24
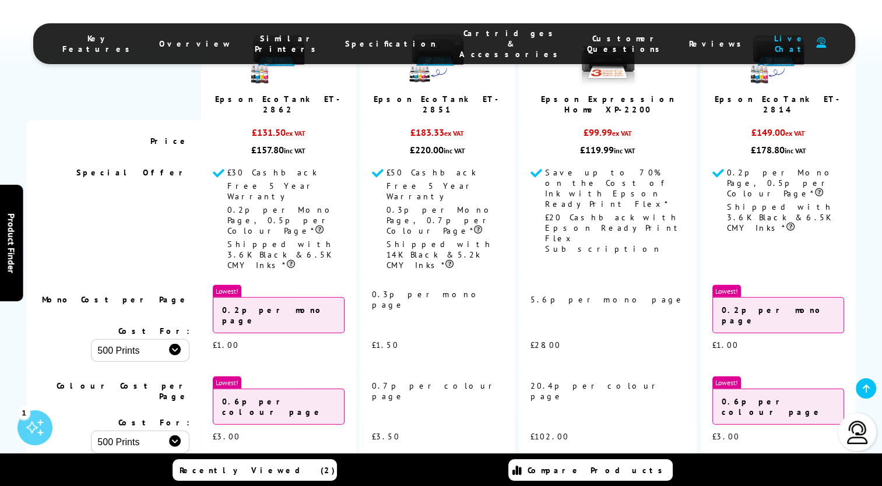
scroll to position [2765, 0]
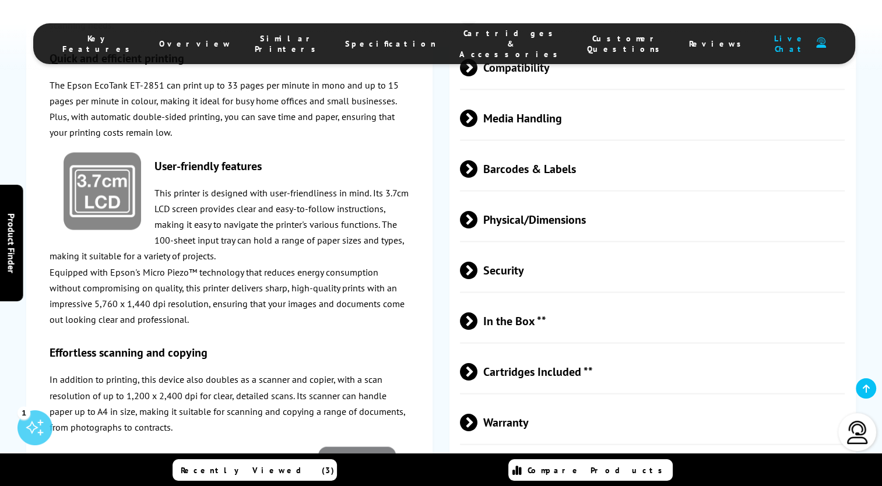
scroll to position [2216, 0]
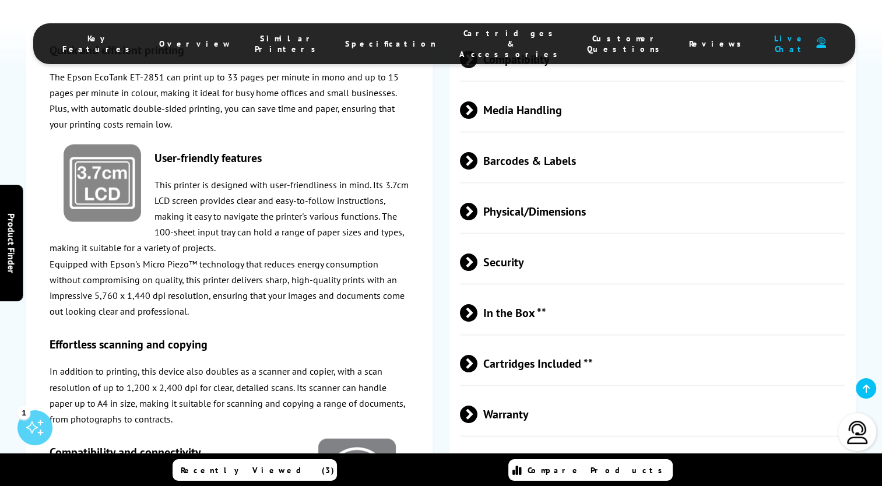
click at [478, 304] on span at bounding box center [478, 312] width 0 height 17
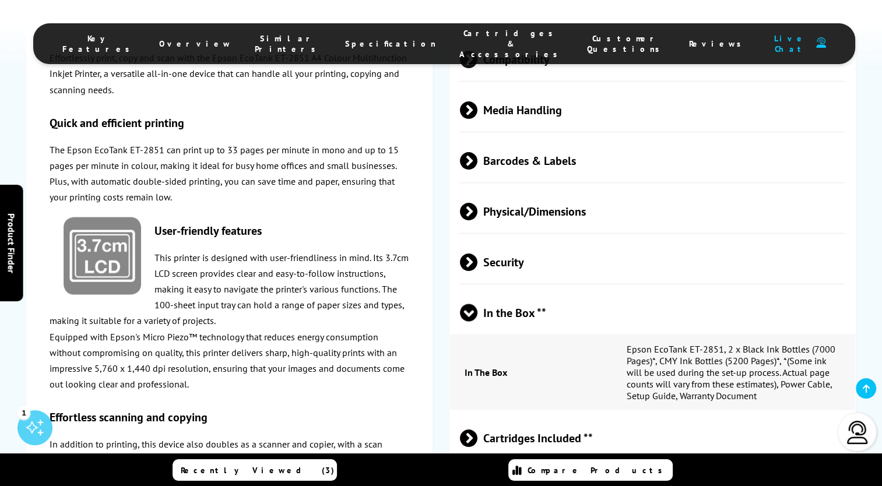
click at [537, 335] on td "In The Box" at bounding box center [531, 373] width 162 height 76
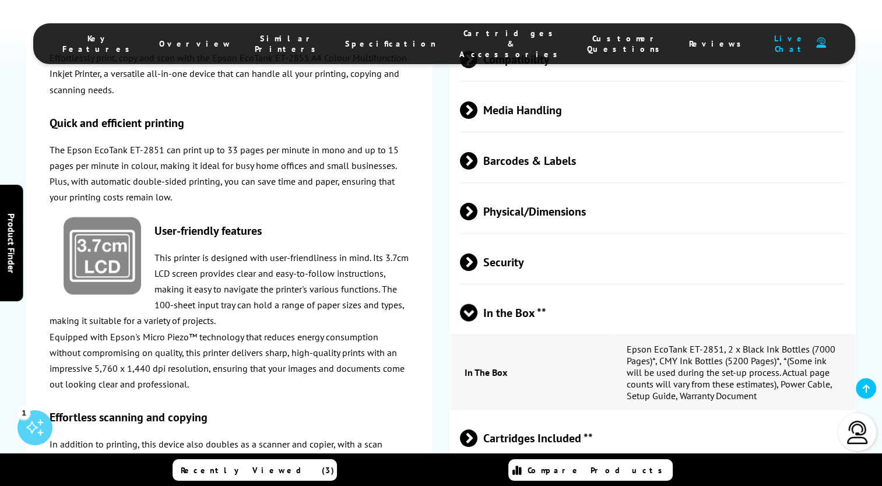
click at [537, 335] on td "In The Box" at bounding box center [531, 373] width 162 height 76
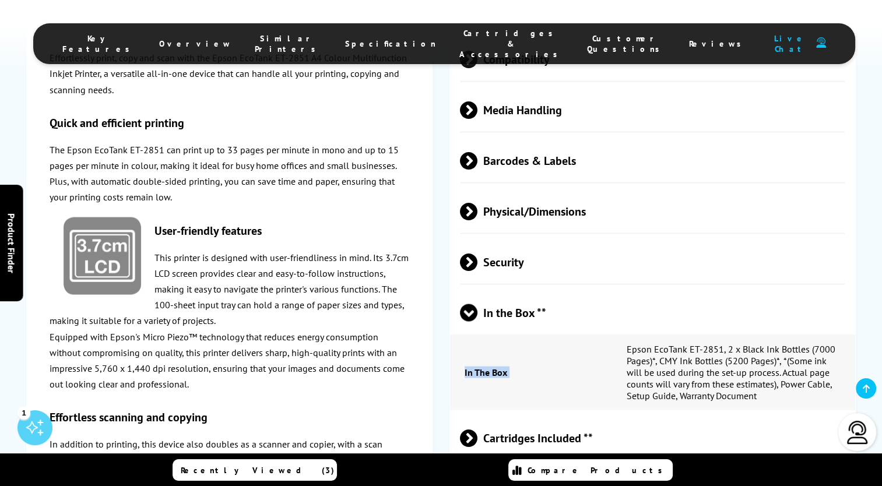
click at [537, 335] on td "In The Box" at bounding box center [531, 373] width 162 height 76
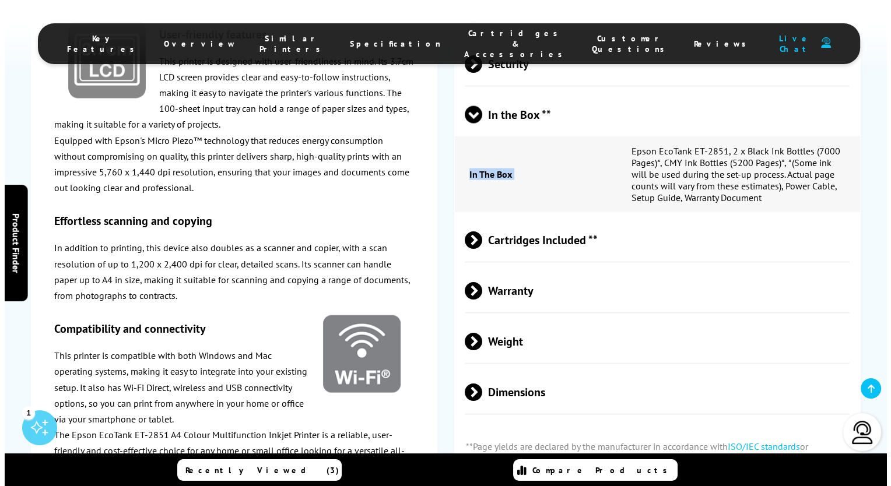
scroll to position [2457, 0]
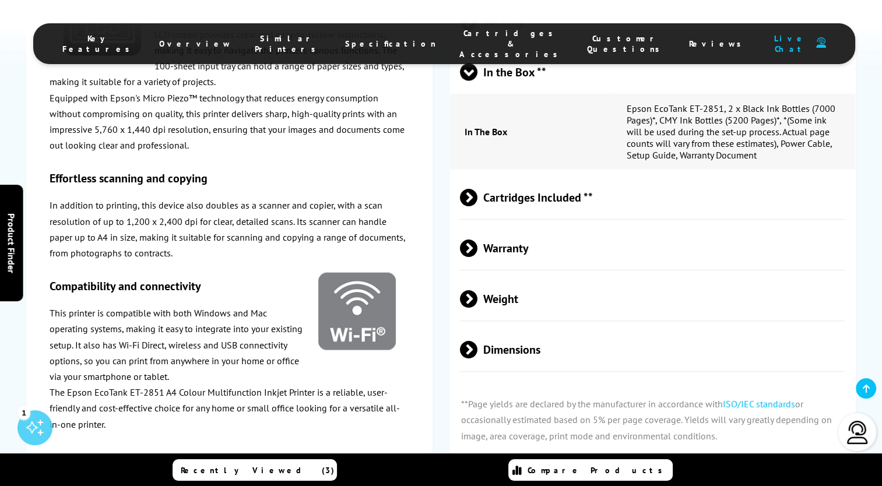
click at [734, 277] on span "Weight" at bounding box center [652, 299] width 385 height 44
click at [633, 385] on p "**Page yields are declared by the manufacturer in accordance with ISO/IEC stand…" at bounding box center [653, 420] width 406 height 71
click at [271, 468] on span "Recently Viewed (3)" at bounding box center [258, 470] width 154 height 10
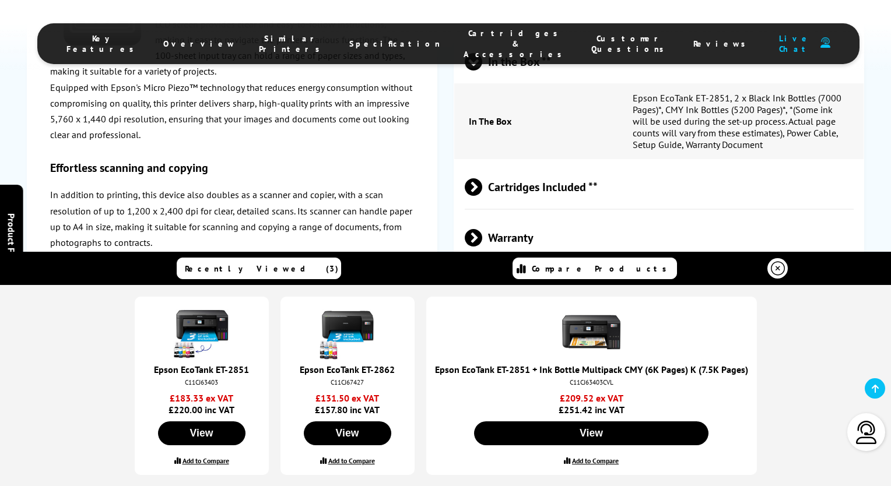
click at [342, 459] on label "Add to Compare" at bounding box center [351, 461] width 47 height 9
click at [0, 0] on input "Add to Compare" at bounding box center [0, 0] width 0 height 0
click at [595, 457] on label "Add to Compare" at bounding box center [595, 461] width 47 height 9
click at [0, 0] on input "Add to Compare" at bounding box center [0, 0] width 0 height 0
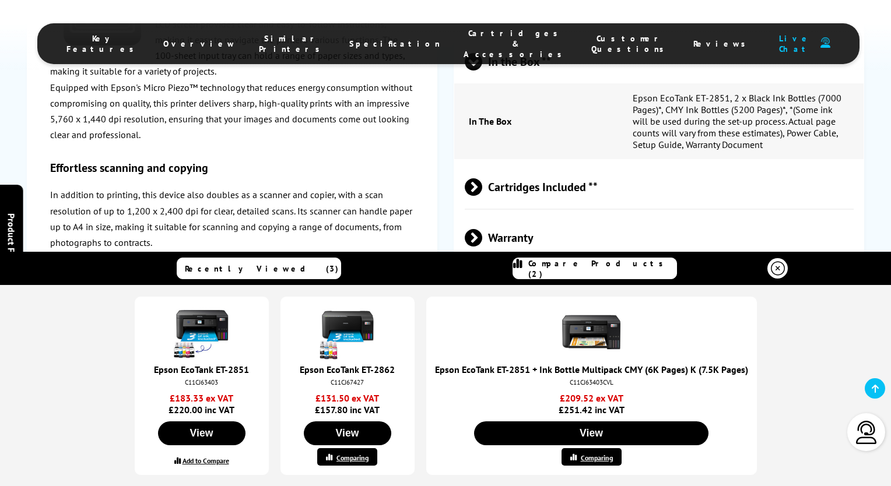
click at [140, 38] on span "Key Features" at bounding box center [102, 43] width 73 height 21
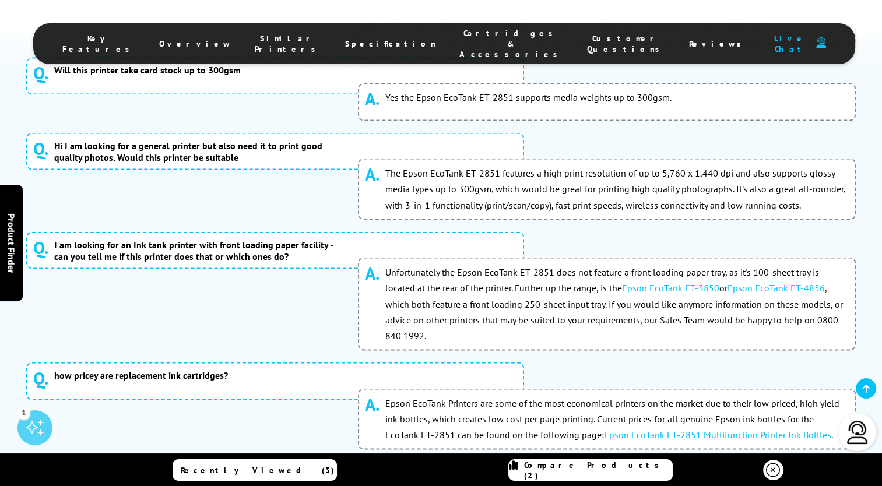
scroll to position [6531, 0]
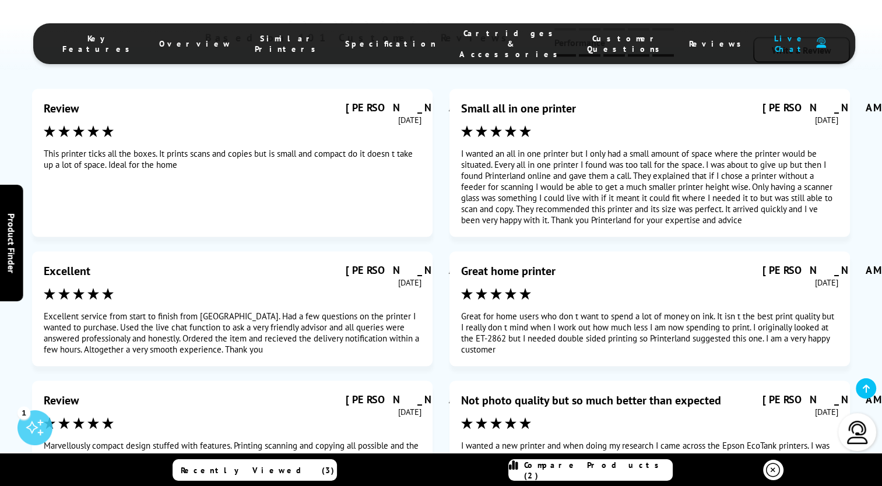
scroll to position [6764, 0]
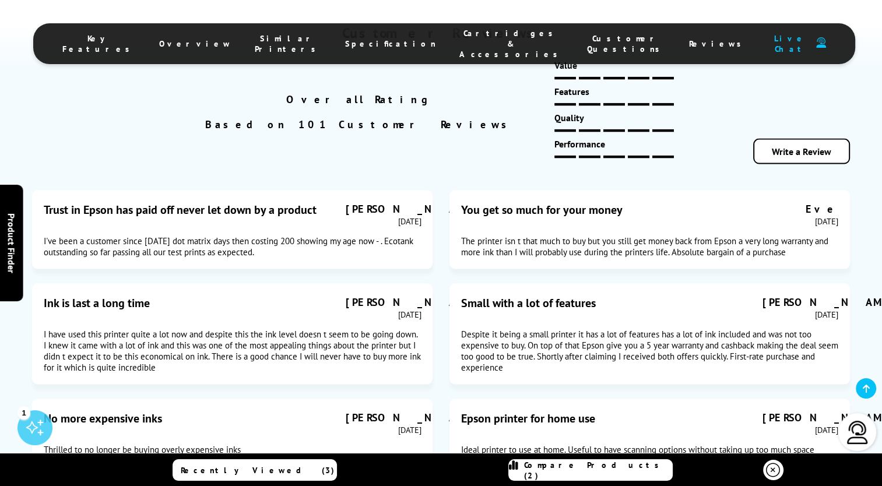
scroll to position [6624, 0]
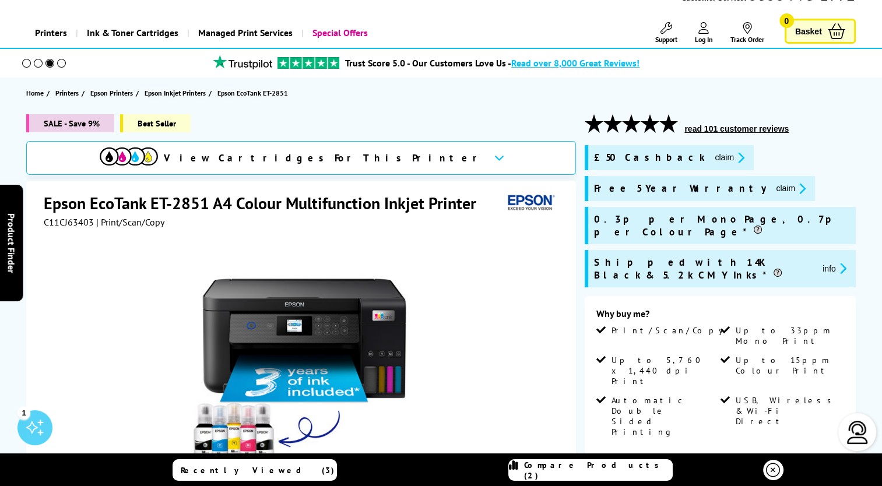
scroll to position [0, 0]
